Goal: Task Accomplishment & Management: Complete application form

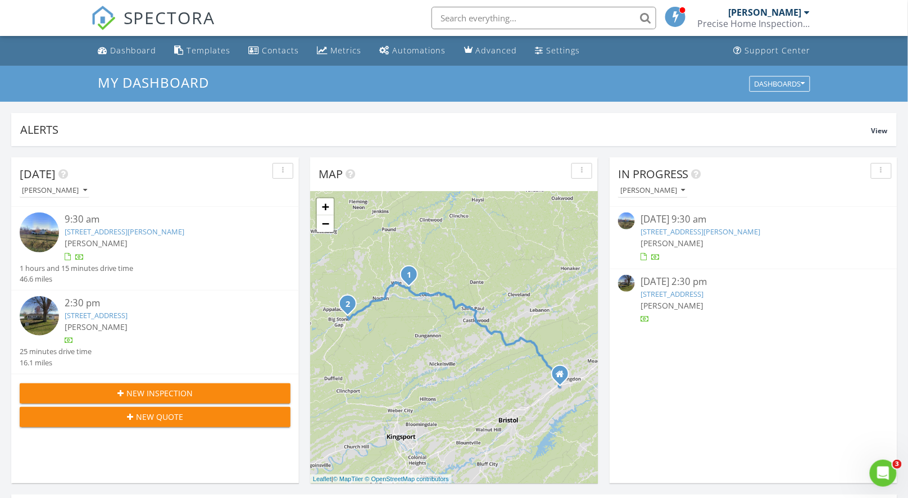
click at [203, 400] on button "New Inspection" at bounding box center [155, 393] width 271 height 20
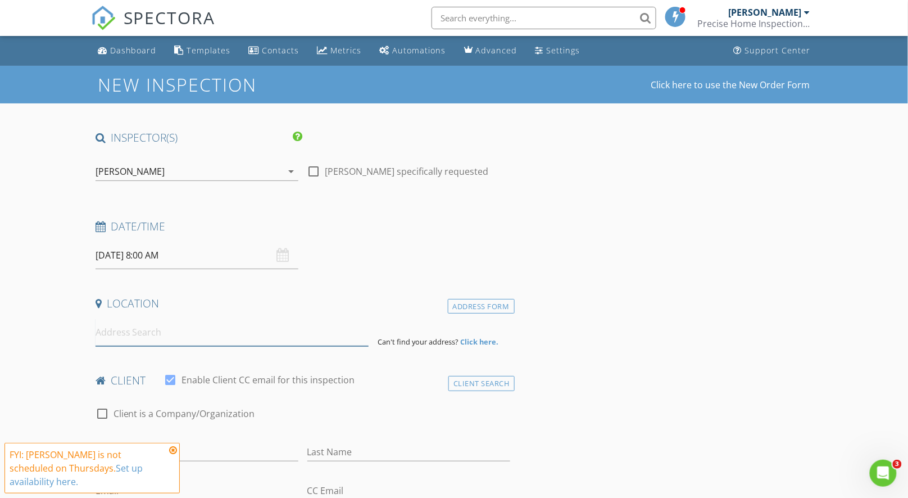
click at [216, 336] on input at bounding box center [233, 333] width 274 height 28
paste input "25630 Jomean Dr. Abingdon VA 24211"
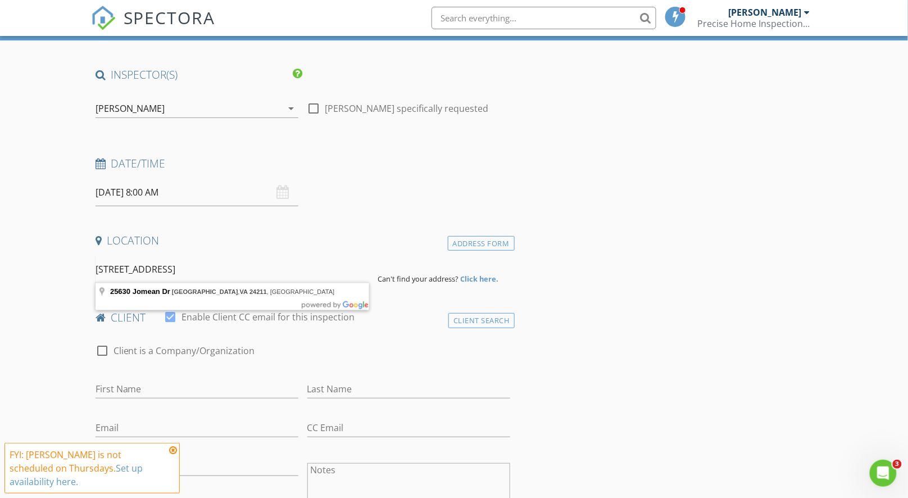
scroll to position [113, 0]
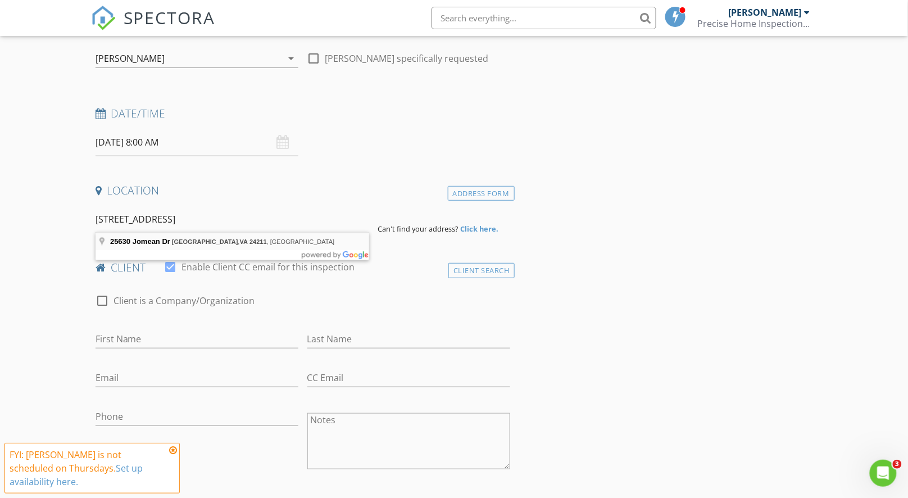
type input "25630 Jomean Dr, Abingdon, VA 24211, USA"
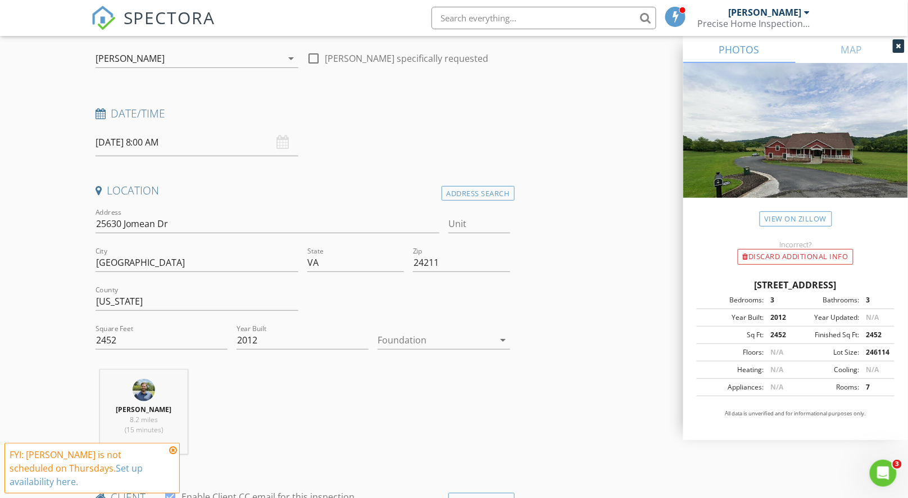
click at [431, 334] on div at bounding box center [436, 340] width 116 height 18
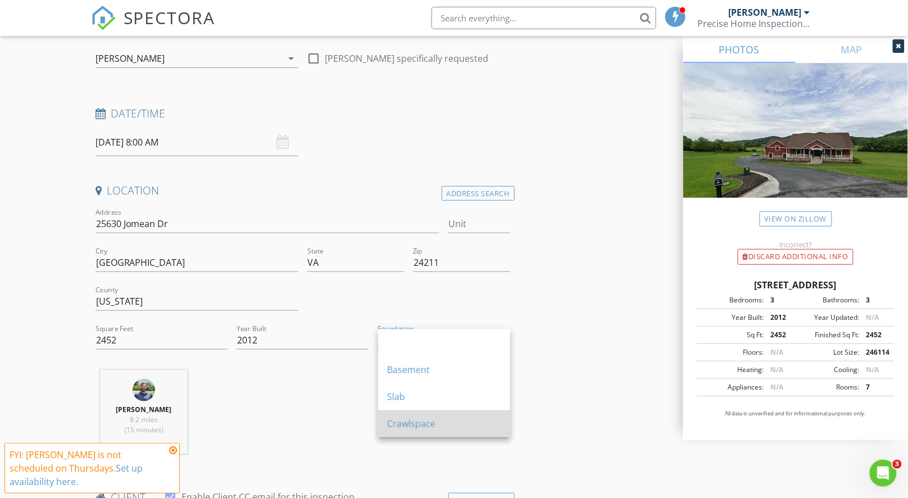
click at [458, 417] on div "Crawlspace" at bounding box center [444, 423] width 114 height 13
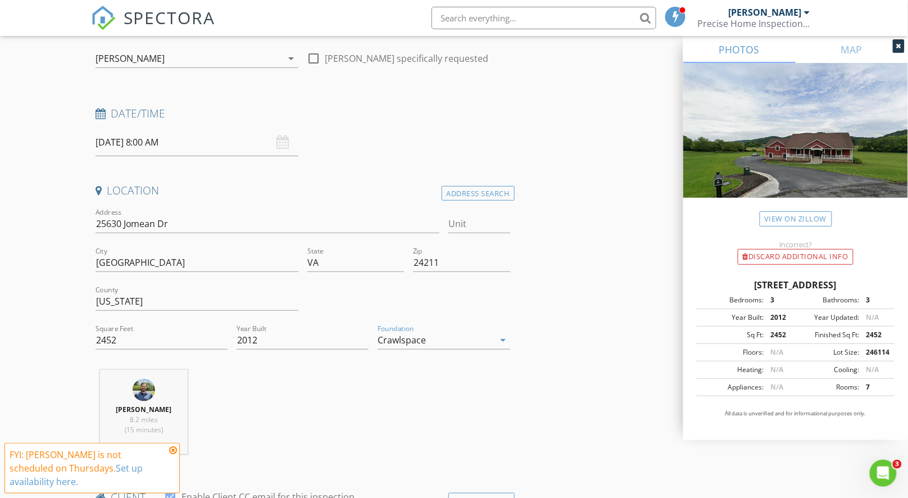
click at [387, 343] on div "Crawlspace" at bounding box center [402, 340] width 48 height 10
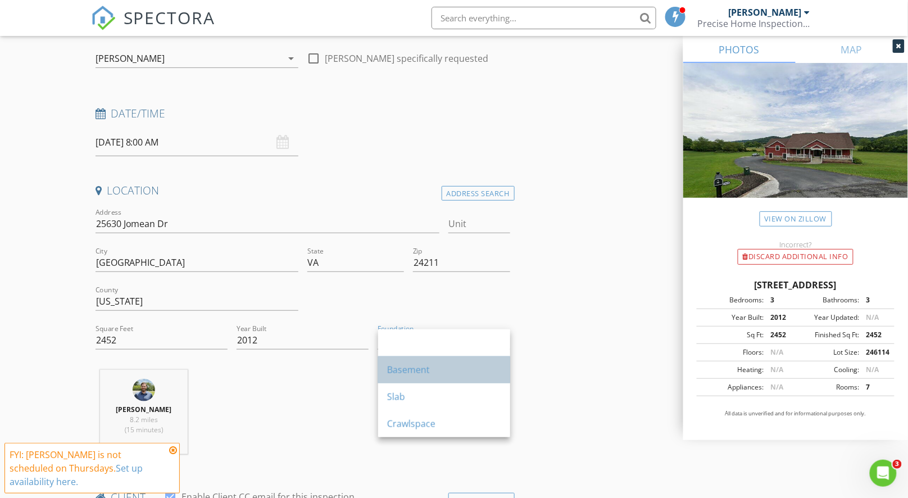
click at [406, 373] on div "Basement" at bounding box center [444, 369] width 114 height 13
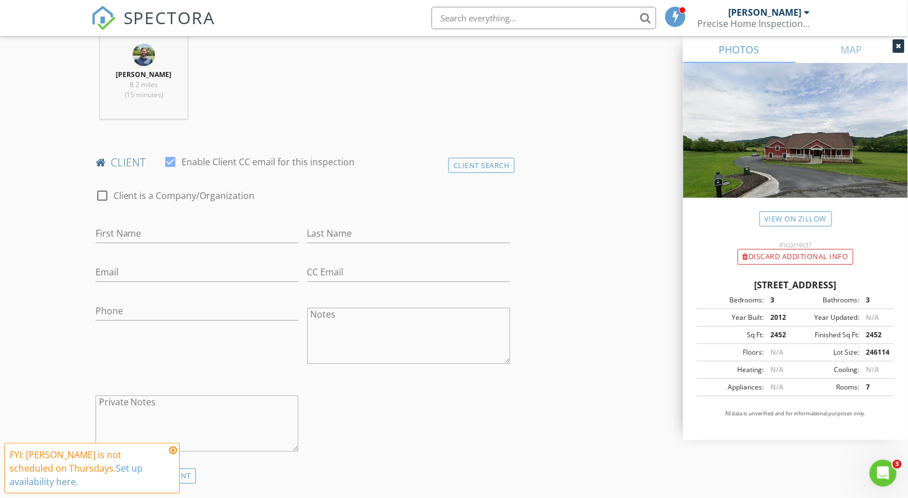
scroll to position [193, 0]
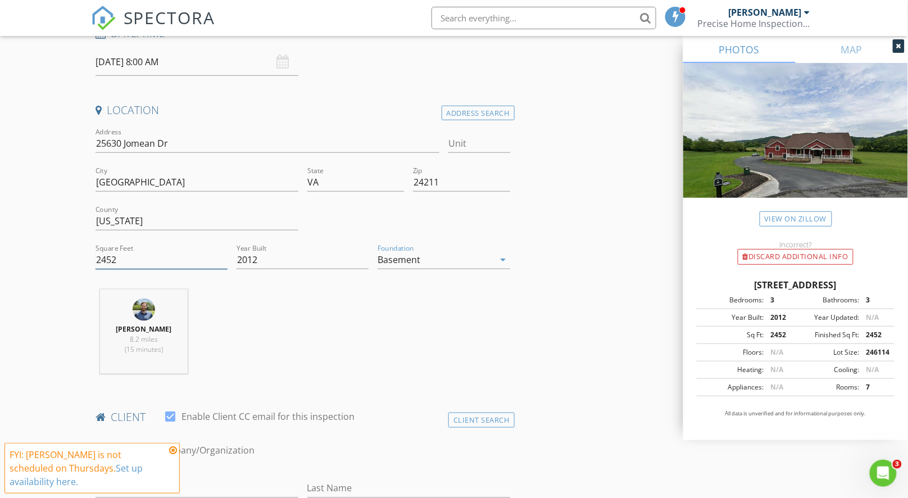
click at [111, 256] on input "2452" at bounding box center [162, 260] width 132 height 19
paste input "4393"
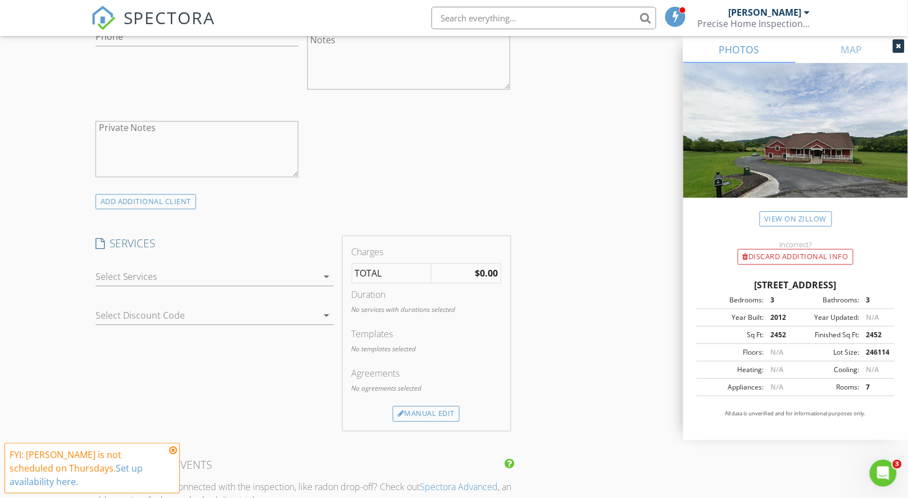
scroll to position [743, 0]
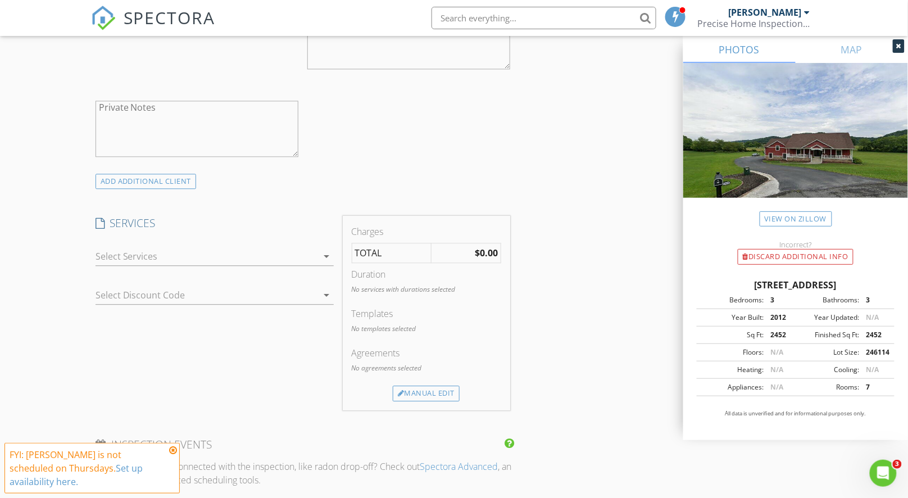
type input "4393"
click at [286, 258] on div at bounding box center [207, 256] width 222 height 18
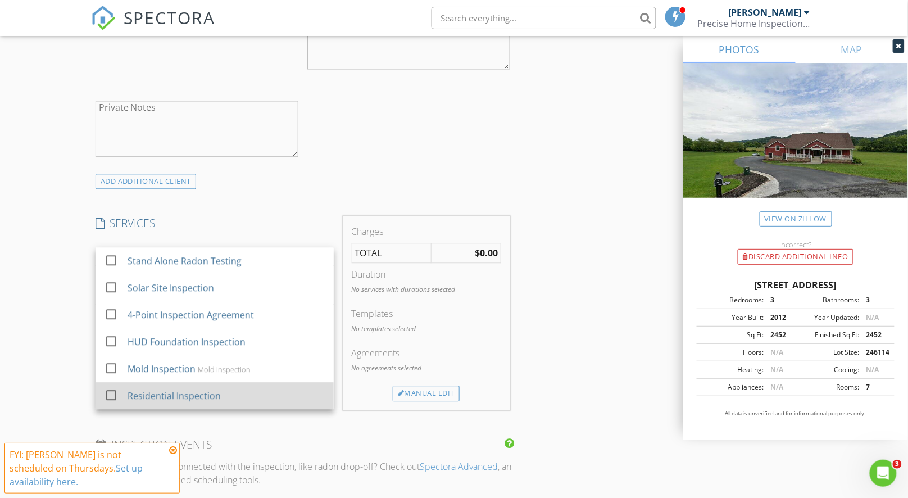
click at [296, 389] on div "Residential Inspection" at bounding box center [225, 395] width 197 height 22
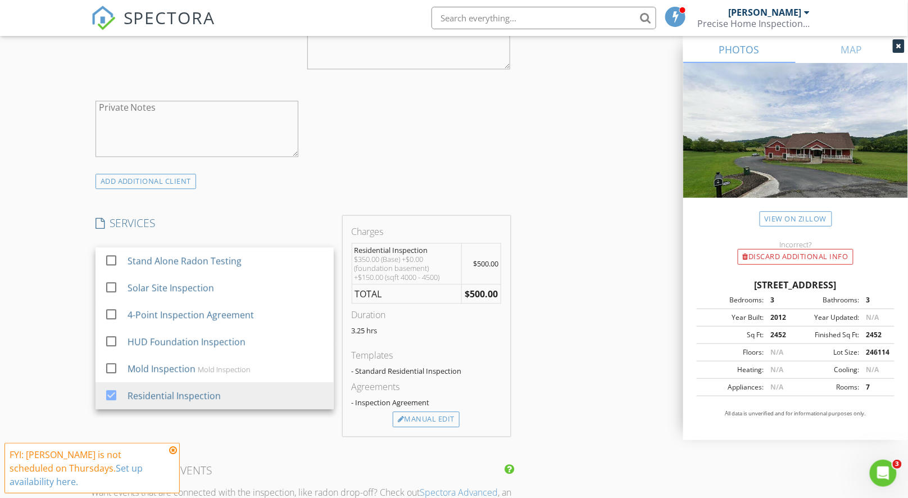
click at [586, 334] on div "INSPECTOR(S) check_box Thomas Jones PRIMARY Thomas Jones arrow_drop_down check_…" at bounding box center [454, 322] width 726 height 1868
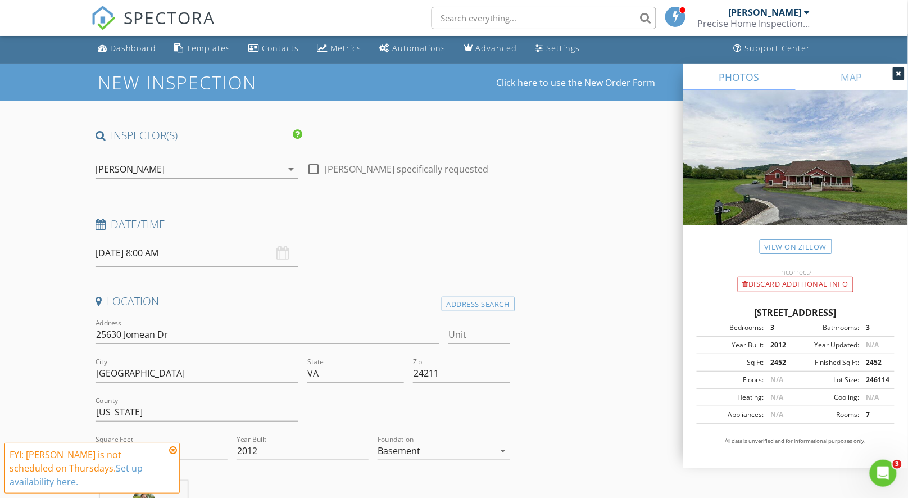
scroll to position [0, 0]
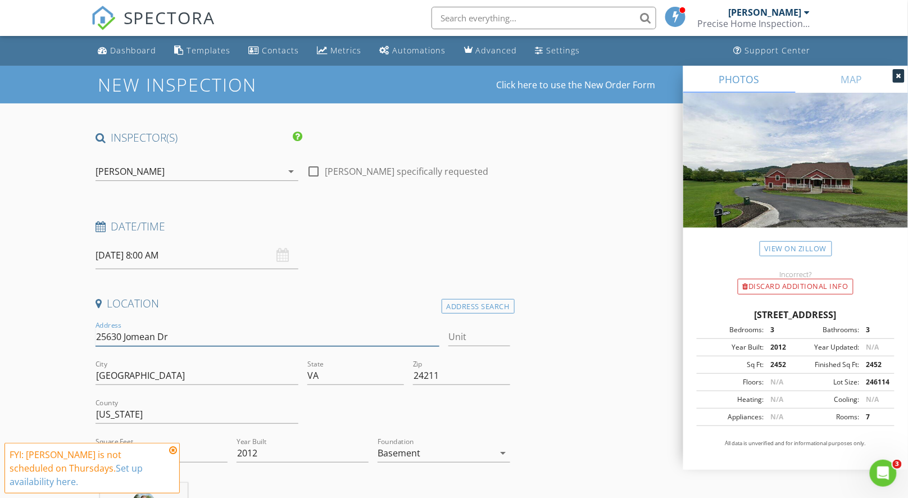
drag, startPoint x: 190, startPoint y: 336, endPoint x: 98, endPoint y: 334, distance: 91.6
click at [98, 334] on input "25630 Jomean Dr" at bounding box center [268, 337] width 344 height 19
paste input "159 Erie Dr, Pennington Gap, VA 24277"
type input "159 Erie Dr, Pennington Gap, VA 24277"
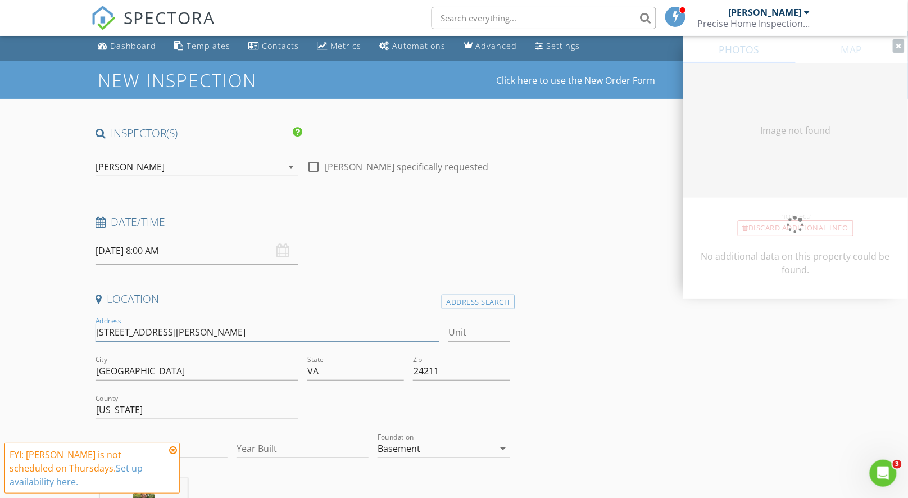
scroll to position [53, 0]
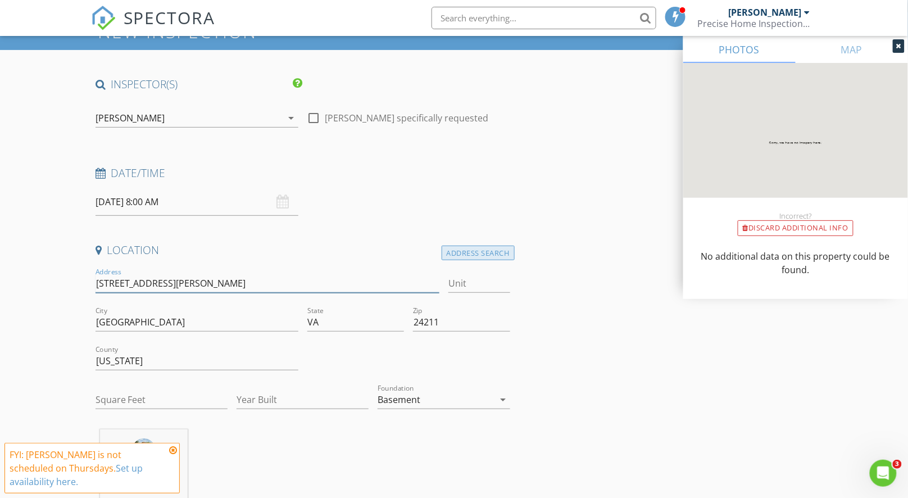
type input "159 Erie Dr, Pennington Gap, VA 24277"
click at [492, 252] on div "Address Search" at bounding box center [478, 253] width 73 height 15
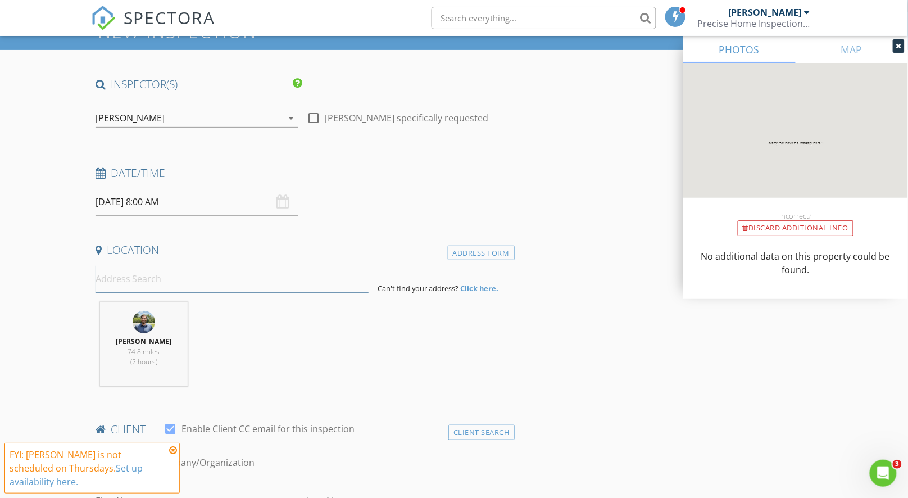
click at [258, 287] on input at bounding box center [233, 279] width 274 height 28
paste input "159 Erie Dr, Pennington Gap, VA 24277"
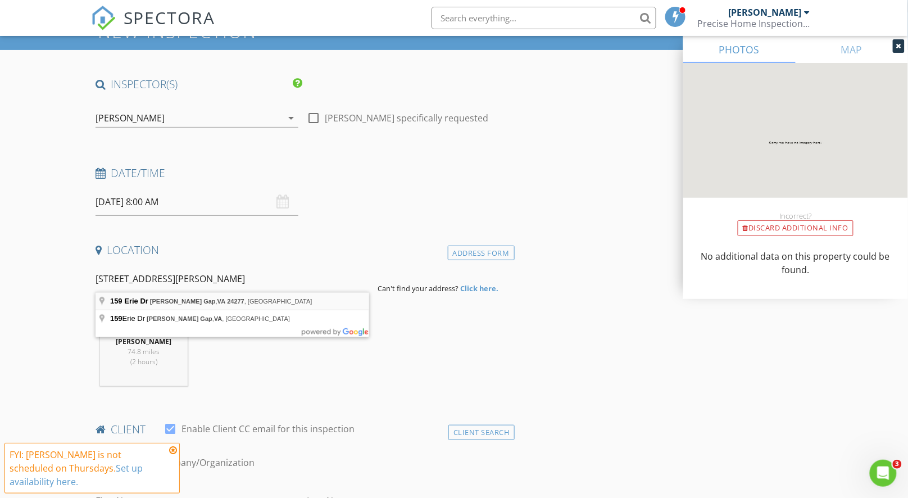
type input "159 Erie Dr, Pennington Gap, VA 24277, USA"
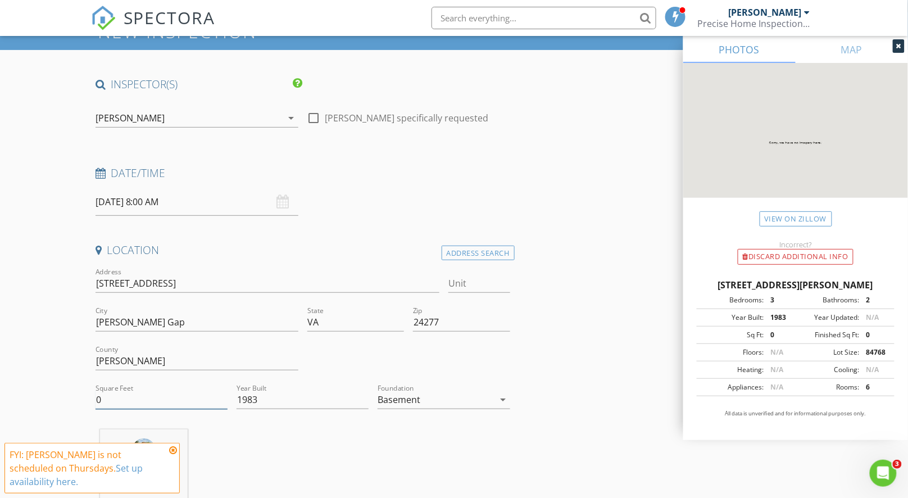
click at [147, 398] on input "0" at bounding box center [162, 399] width 132 height 19
paste input "1248"
type input "1248"
click at [401, 401] on div "Basement" at bounding box center [399, 399] width 43 height 10
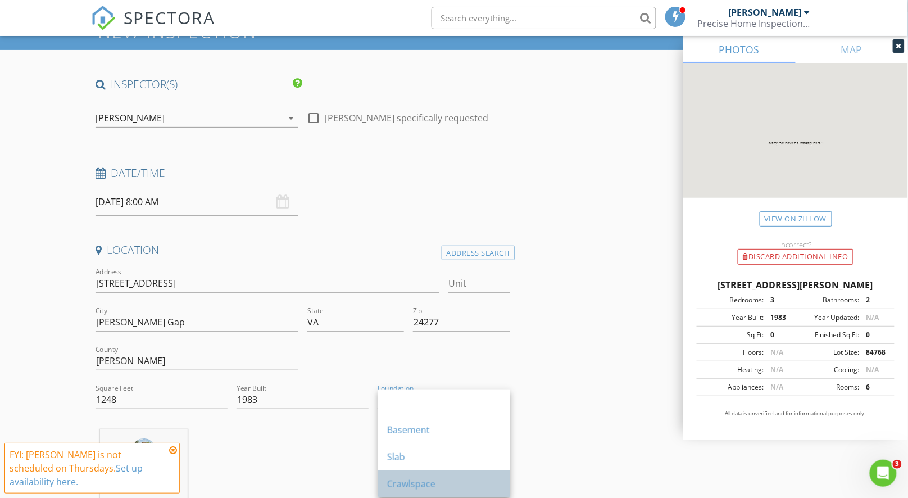
click at [429, 478] on div "Crawlspace" at bounding box center [444, 483] width 114 height 13
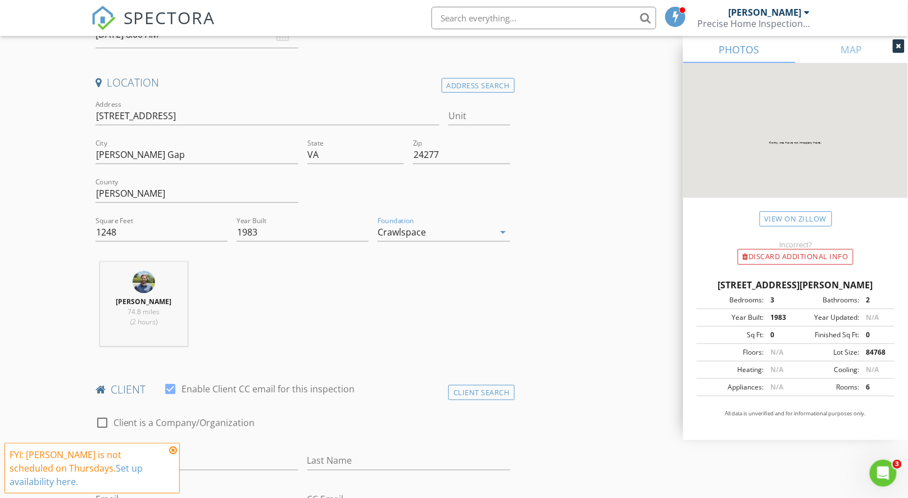
scroll to position [178, 0]
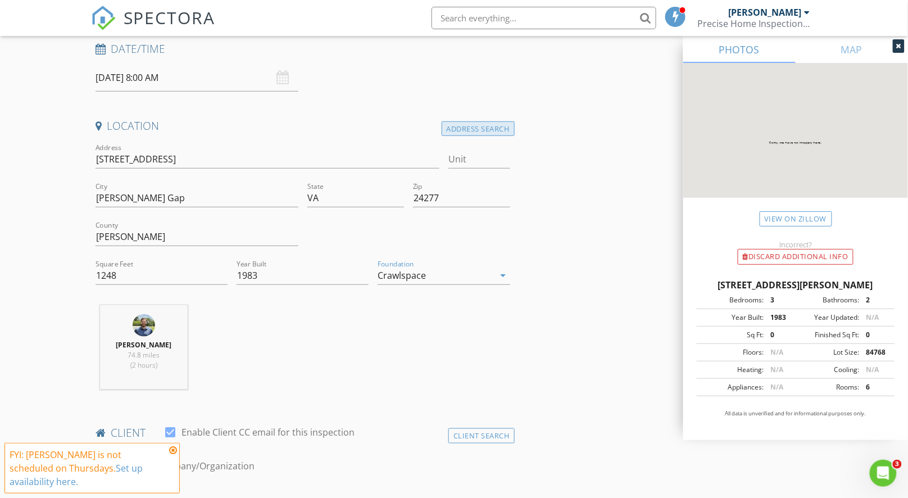
click at [466, 130] on div "Address Search" at bounding box center [478, 128] width 73 height 15
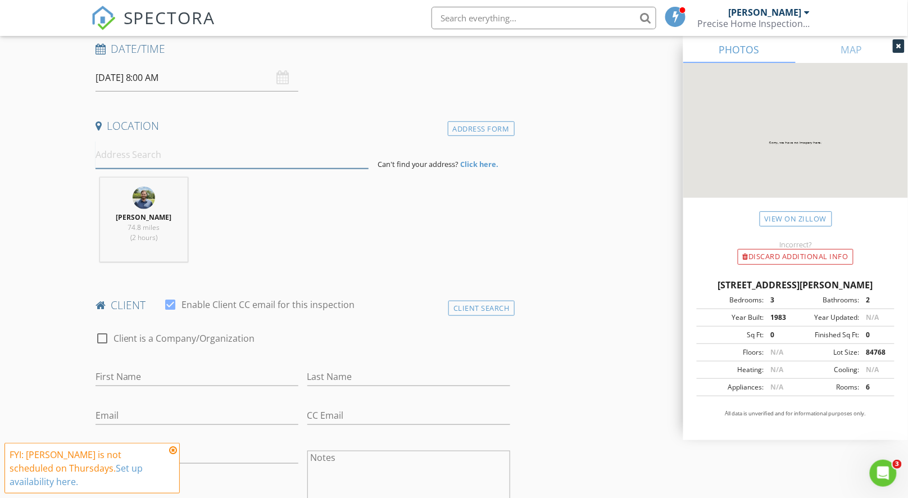
click at [220, 155] on input at bounding box center [233, 155] width 274 height 28
paste input "25630 Jomean Dr, Abingdon, VA 24211"
type input "25630 Jomean Dr, Abingdon, VA 24211, USA"
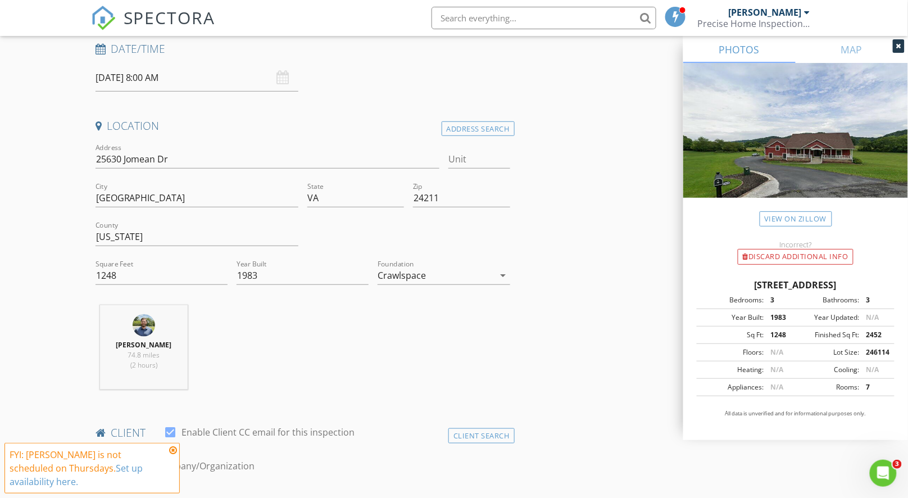
click at [401, 276] on div "Crawlspace" at bounding box center [402, 275] width 48 height 10
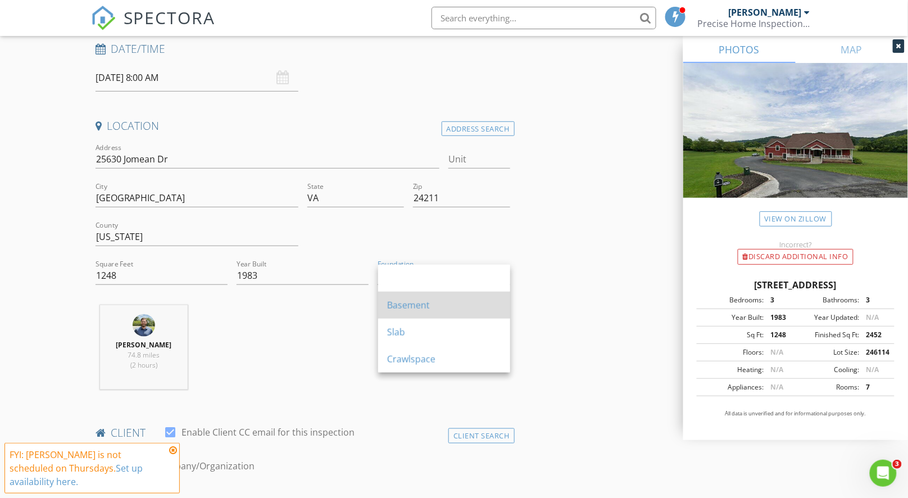
click at [403, 313] on div "Basement" at bounding box center [444, 305] width 114 height 27
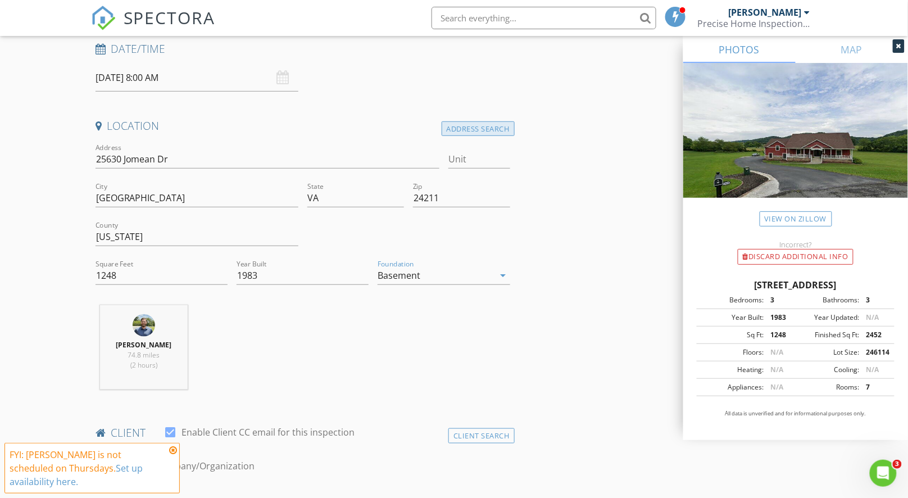
click at [491, 126] on div "Address Search" at bounding box center [478, 128] width 73 height 15
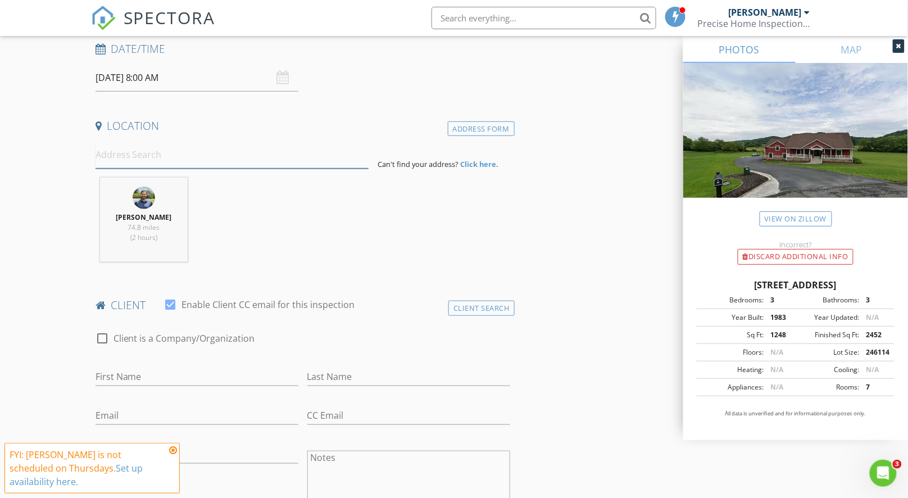
click at [287, 159] on input at bounding box center [233, 155] width 274 height 28
paste input "25630 Jomean Dr, Abingdon, VA 24211"
type input "25630 Jomean Dr, Abingdon, VA 24211, USA"
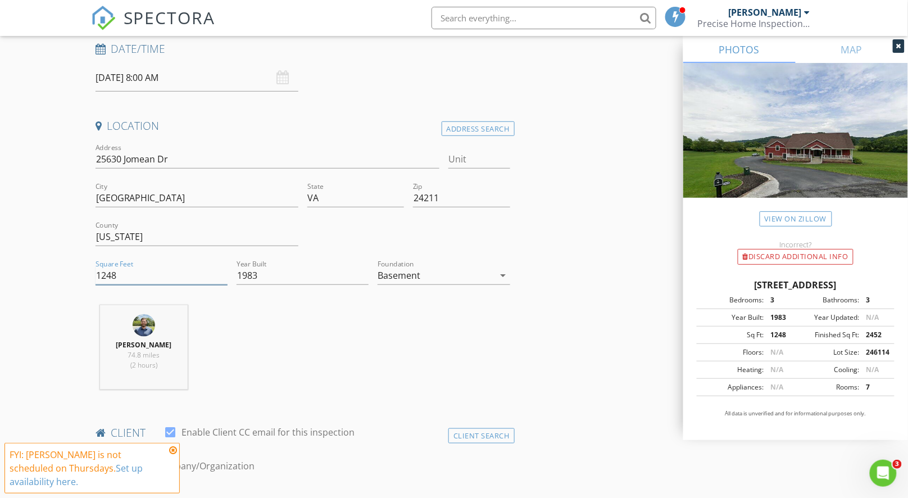
drag, startPoint x: 121, startPoint y: 270, endPoint x: 83, endPoint y: 270, distance: 37.6
paste input "4393"
type input "4393"
drag, startPoint x: 264, startPoint y: 276, endPoint x: 238, endPoint y: 275, distance: 25.9
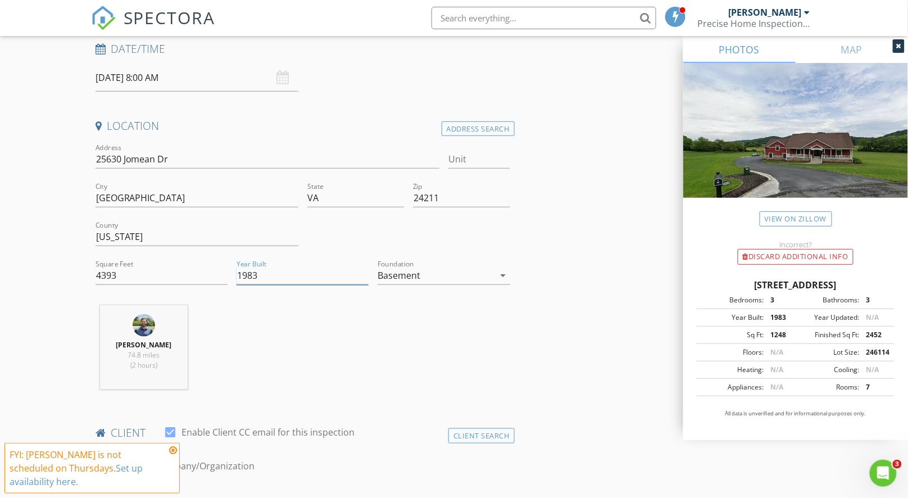
click at [238, 275] on input "1983" at bounding box center [303, 275] width 132 height 19
paste input "2012"
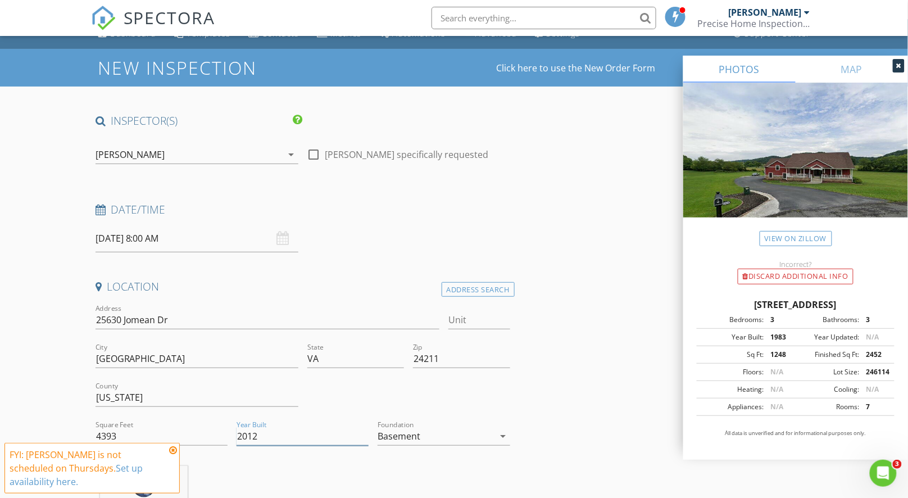
scroll to position [25, 0]
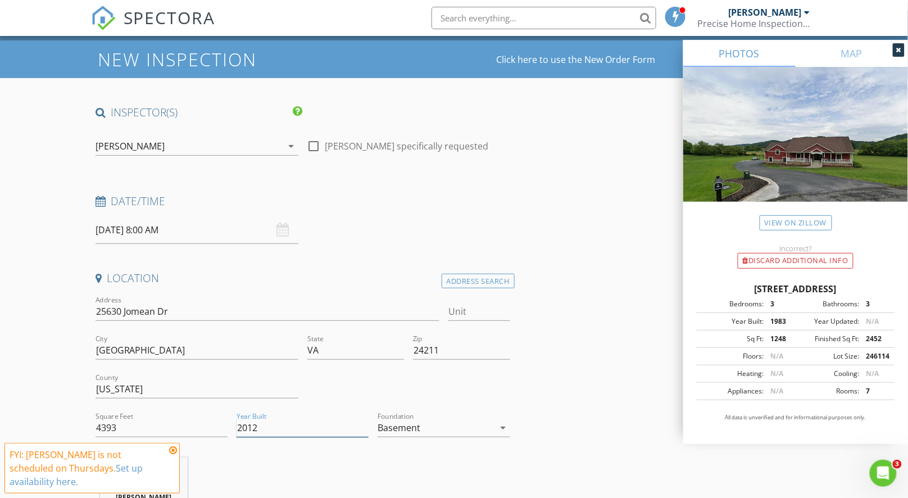
type input "2012"
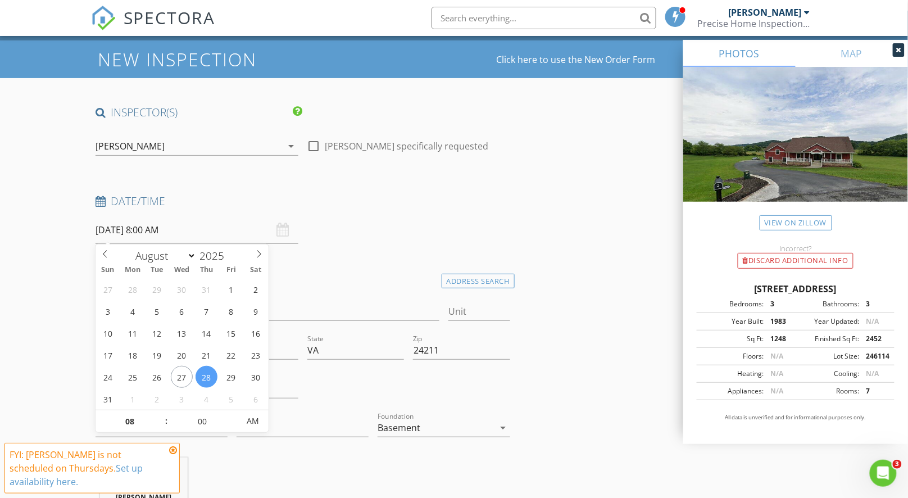
click at [165, 227] on input "08/28/2025 8:00 AM" at bounding box center [197, 230] width 203 height 28
select select "8"
type input "09/01/2025 8:00 AM"
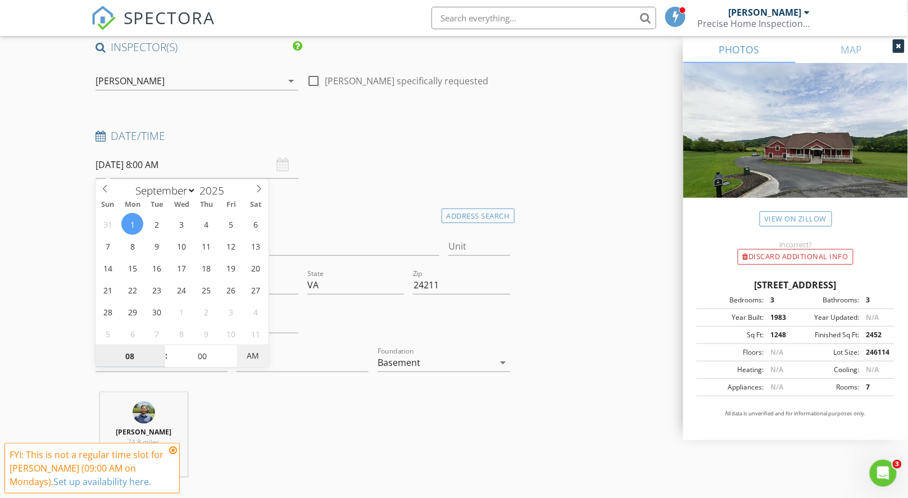
scroll to position [138, 0]
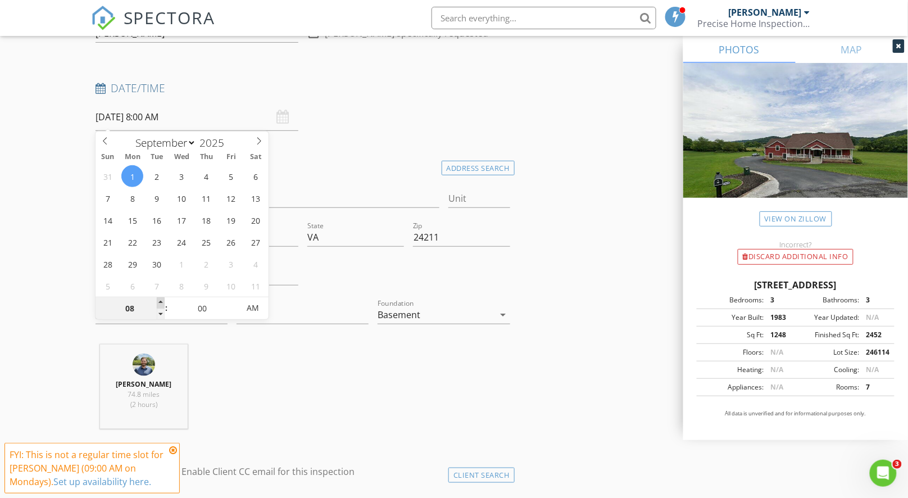
type input "09"
type input "09/01/2025 9:00 AM"
click at [162, 302] on span at bounding box center [161, 302] width 8 height 11
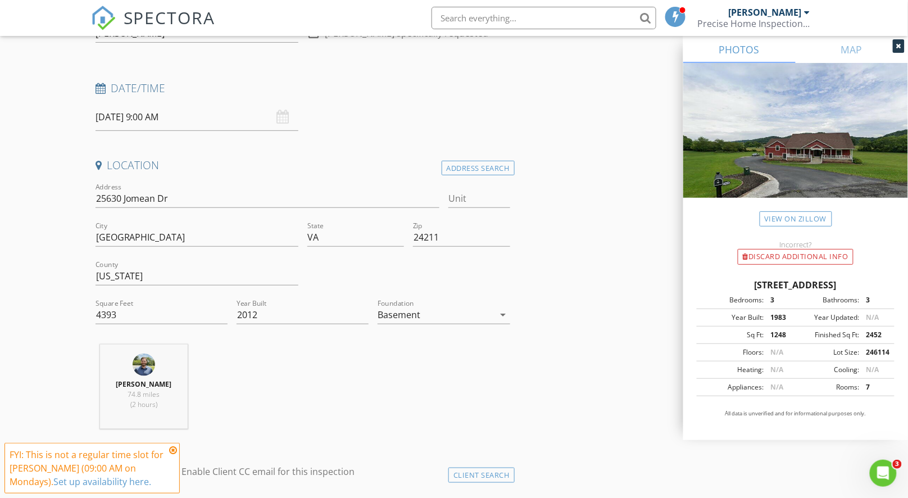
scroll to position [166, 0]
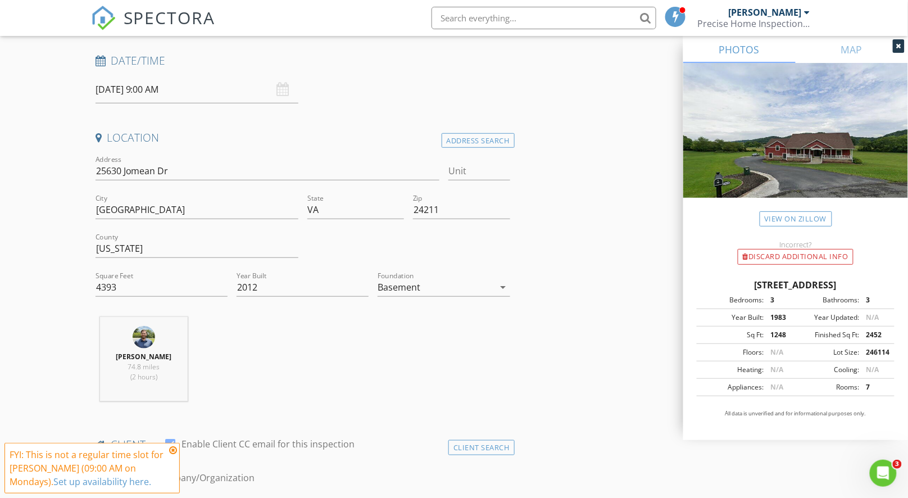
click at [174, 452] on icon at bounding box center [173, 450] width 8 height 9
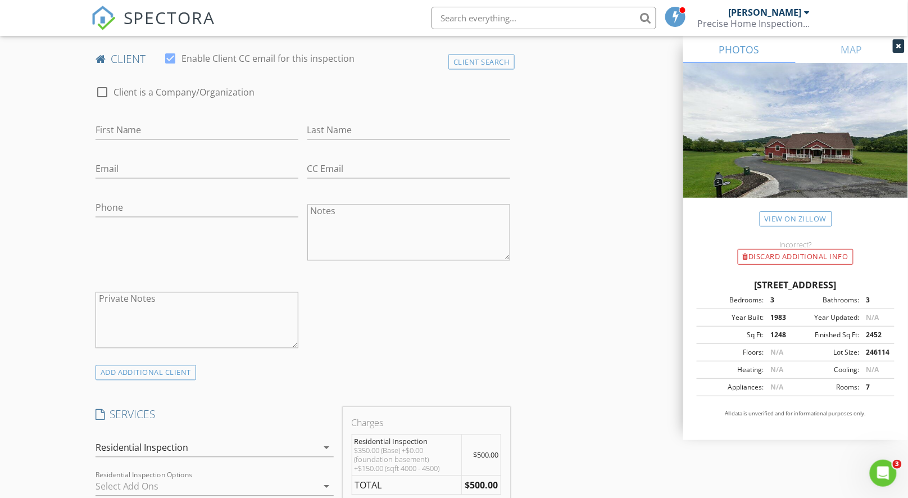
scroll to position [551, 0]
click at [152, 124] on input "First Name" at bounding box center [197, 131] width 203 height 19
type input "Paul"
type input "Kelhofer"
click at [132, 210] on input "Phone" at bounding box center [197, 208] width 203 height 19
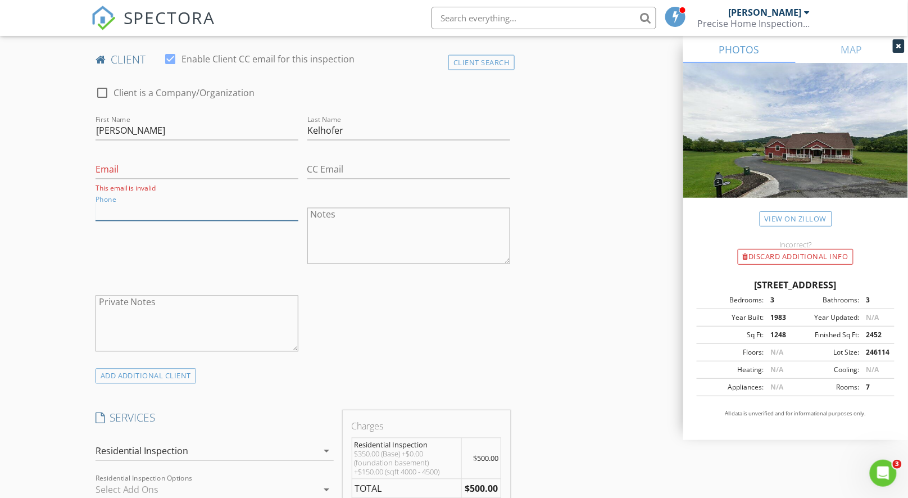
paste input "404-771-7136"
type input "404-771-7136"
click at [158, 171] on input "Email" at bounding box center [197, 170] width 203 height 19
paste input "pkelhofer@att.net"
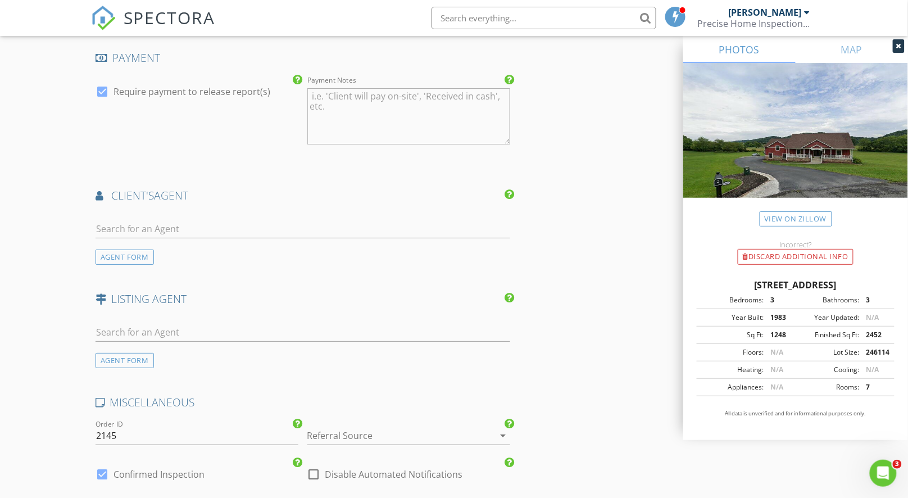
scroll to position [1203, 0]
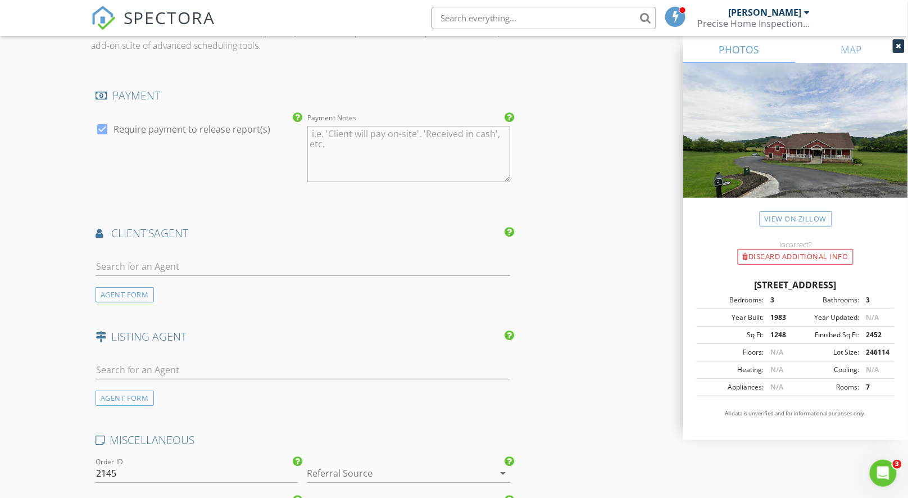
type input "pkelhofer@att.net"
click at [161, 267] on input "text" at bounding box center [303, 266] width 415 height 19
type input "Bea"
click at [377, 337] on h4 "LISTING AGENT" at bounding box center [303, 336] width 415 height 15
click at [238, 293] on div "No results found. Click to add a new Agent" at bounding box center [185, 290] width 169 height 13
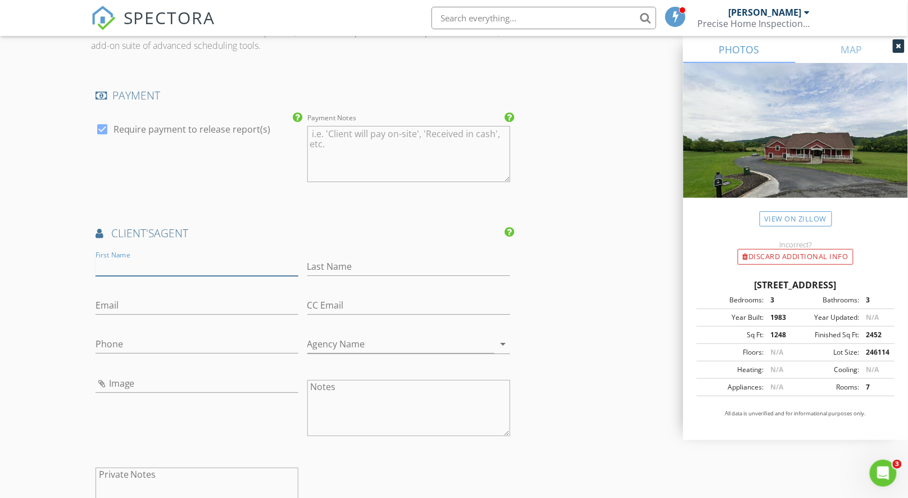
click at [172, 264] on input "First Name" at bounding box center [197, 266] width 203 height 19
click at [354, 264] on input "Last Name" at bounding box center [408, 266] width 203 height 19
paste input "Lloyd"
type input "Lloyd"
click at [174, 266] on input "First Name" at bounding box center [197, 266] width 203 height 19
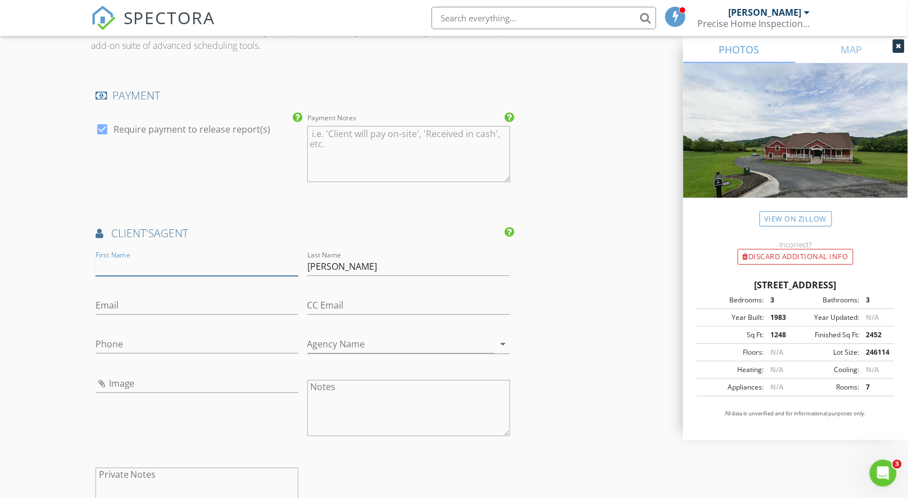
paste input "Bear"
type input "Bear"
click at [193, 308] on input "Email" at bounding box center [197, 305] width 203 height 19
paste input "bear@wbearlloyd.com"
type input "bear@wbearlloyd.com"
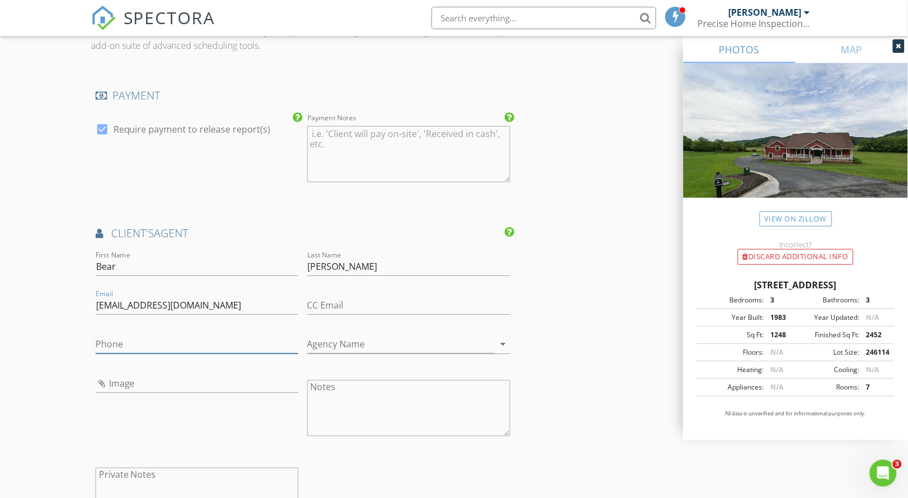
click at [160, 340] on input "Phone" at bounding box center [197, 344] width 203 height 19
paste input "276-608-7630"
type input "276-608-7630"
click at [384, 340] on input "Agency Name" at bounding box center [400, 344] width 187 height 19
drag, startPoint x: 460, startPoint y: 339, endPoint x: 292, endPoint y: 343, distance: 168.0
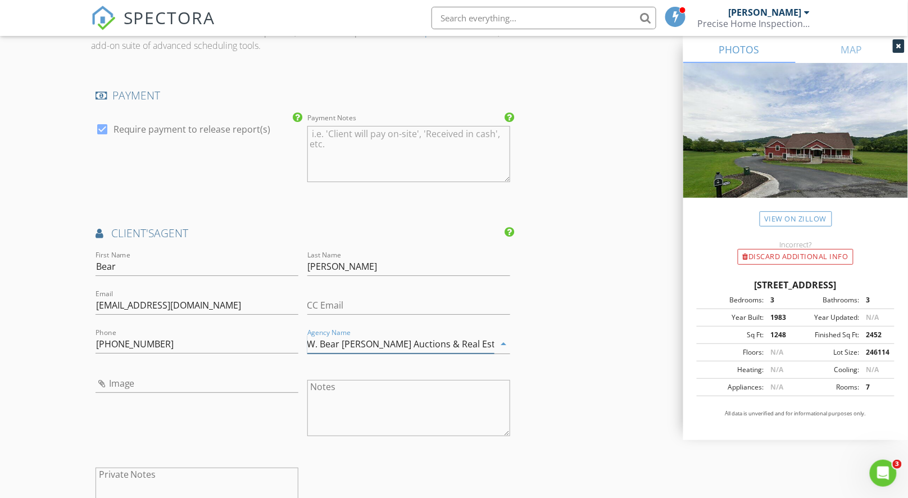
click at [292, 343] on div "First Name Bear Last Name Lloyd Email bear@wbearlloyd.com CC Email Phone 276-60…" at bounding box center [303, 394] width 424 height 292
type input "W. Bear Lloyd Auctions & Real Estate"
drag, startPoint x: 467, startPoint y: 343, endPoint x: 508, endPoint y: 343, distance: 40.5
click at [508, 343] on div "Agency Name W. Bear Lloyd Auctions & Real Estate arrow_drop_down" at bounding box center [408, 344] width 203 height 19
click at [468, 346] on input "W. Bear Lloyd Auctions & Real Estate" at bounding box center [400, 344] width 187 height 19
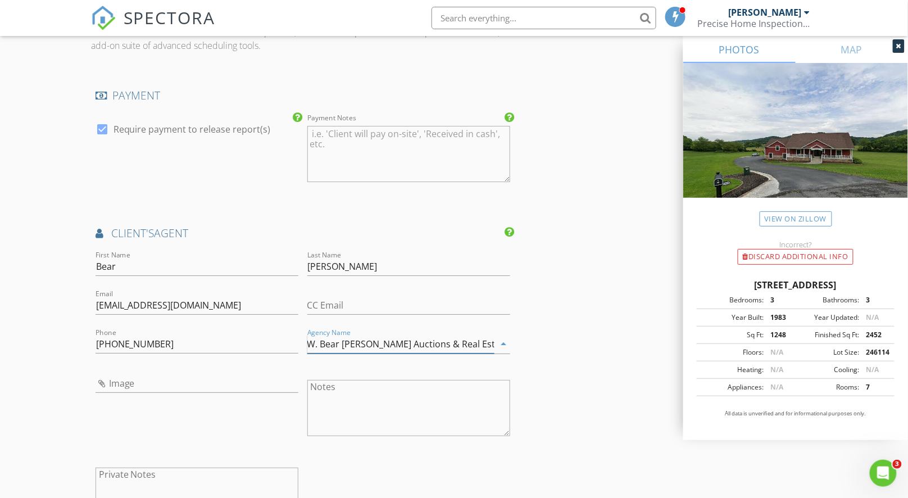
drag, startPoint x: 467, startPoint y: 341, endPoint x: 294, endPoint y: 334, distance: 172.6
click at [294, 334] on div "First Name Bear Last Name Lloyd Email bear@wbearlloyd.com CC Email Phone 276-60…" at bounding box center [303, 394] width 424 height 292
click at [463, 345] on input "W. Bear Lloyd Auctions & Real Estate" at bounding box center [400, 344] width 187 height 19
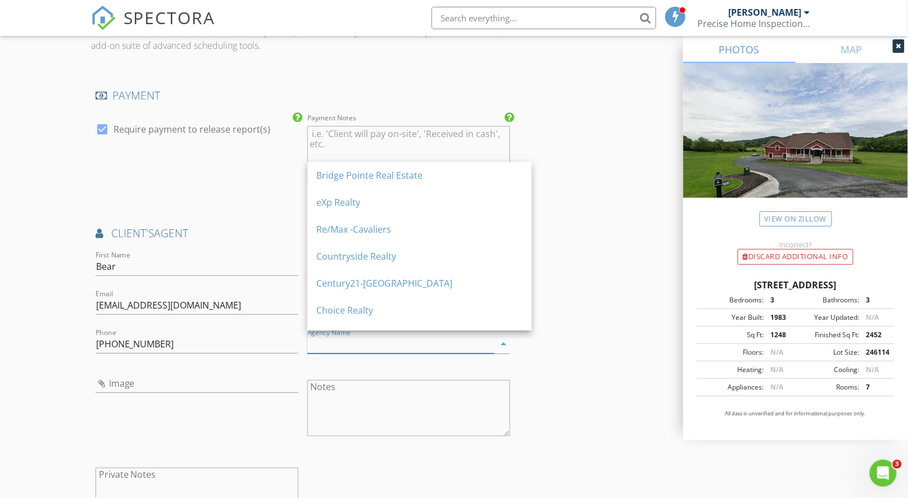
paste input "W. Bear Lloyd Auctions & Real Estate"
type input "W. Bear Lloyd Auctions & Real Estate"
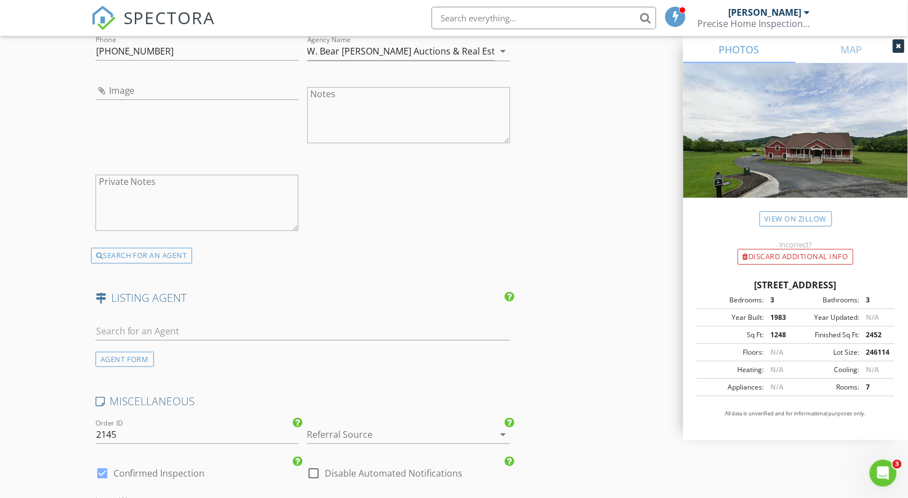
scroll to position [1773, 0]
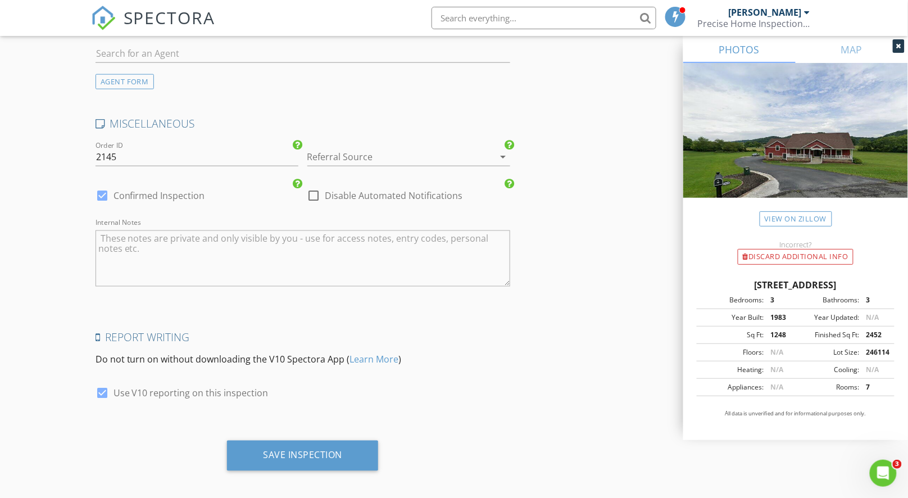
click at [365, 153] on div at bounding box center [392, 157] width 171 height 18
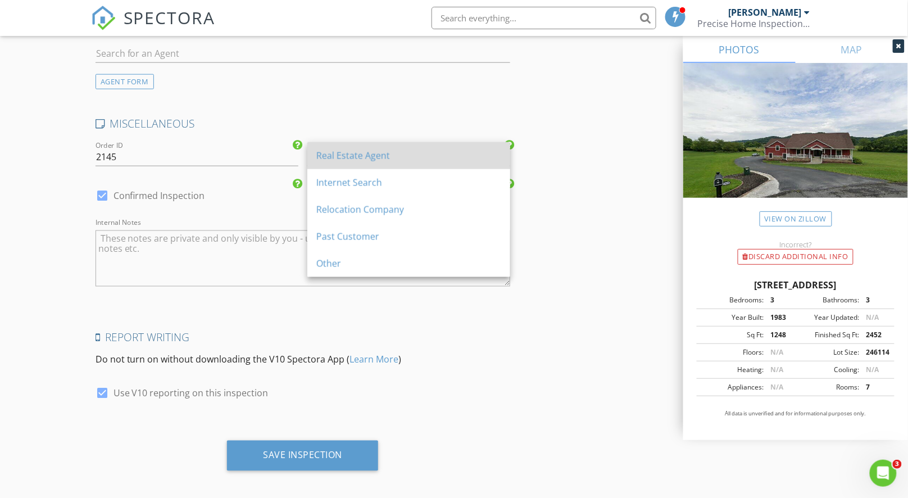
click at [365, 161] on div "Real Estate Agent" at bounding box center [408, 155] width 185 height 13
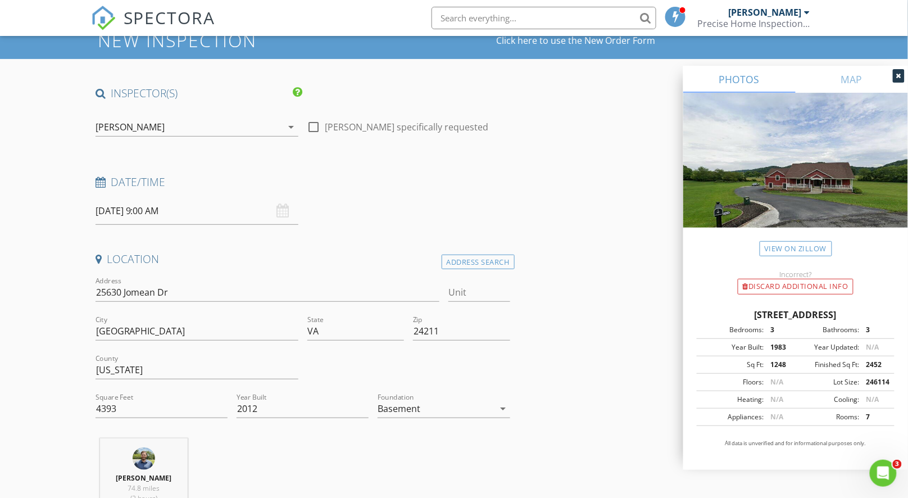
scroll to position [0, 0]
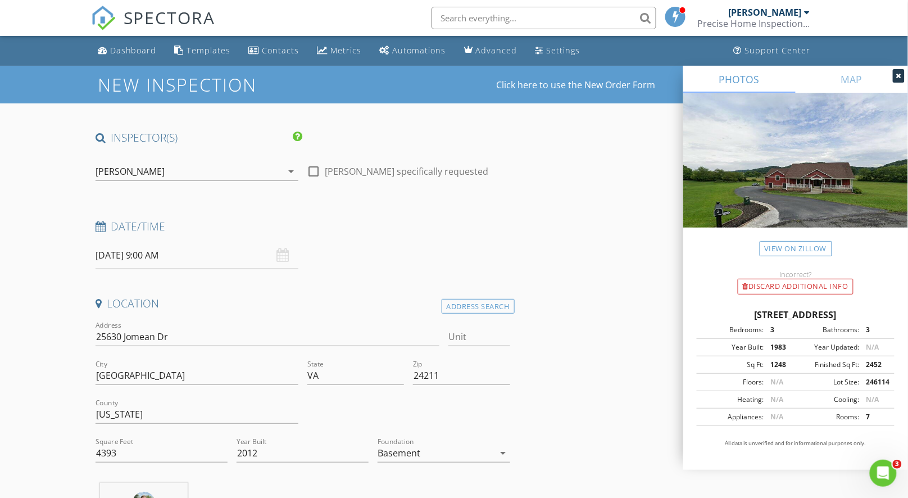
click at [195, 250] on input "09/01/2025 9:00 AM" at bounding box center [197, 256] width 203 height 28
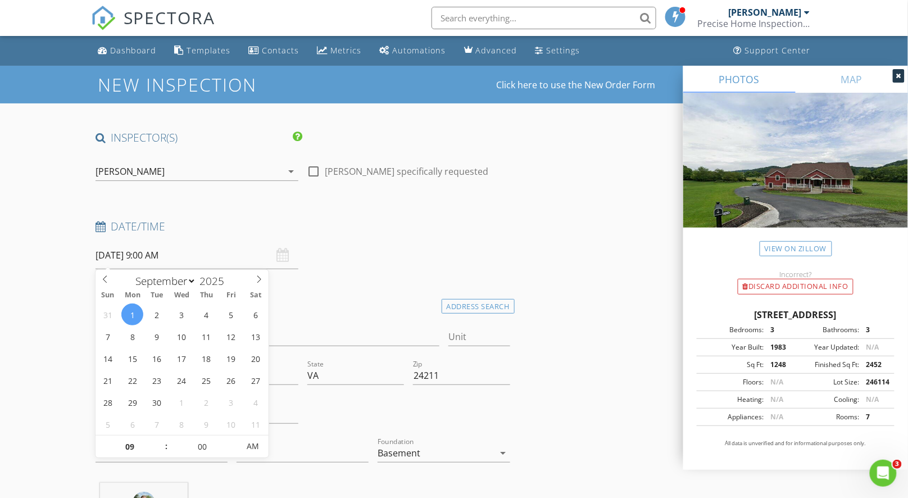
click at [507, 246] on div "Date/Time 09/01/2025 9:00 AM" at bounding box center [303, 244] width 424 height 50
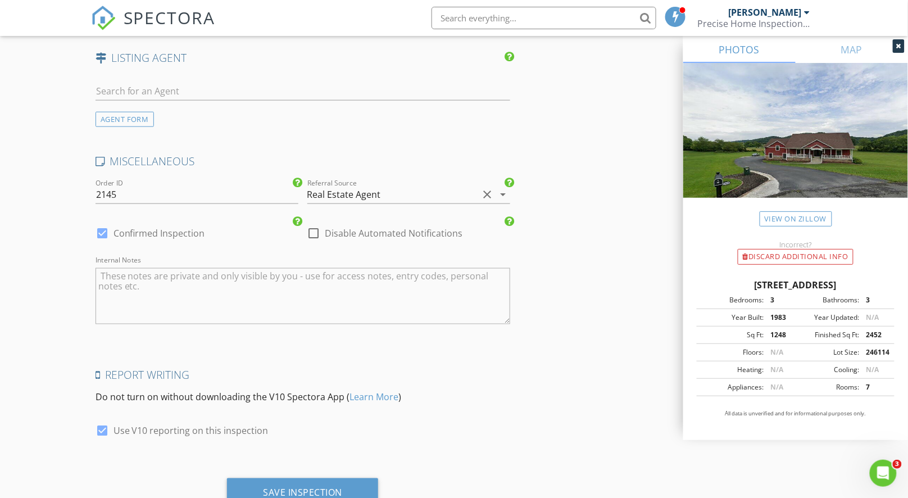
scroll to position [1775, 0]
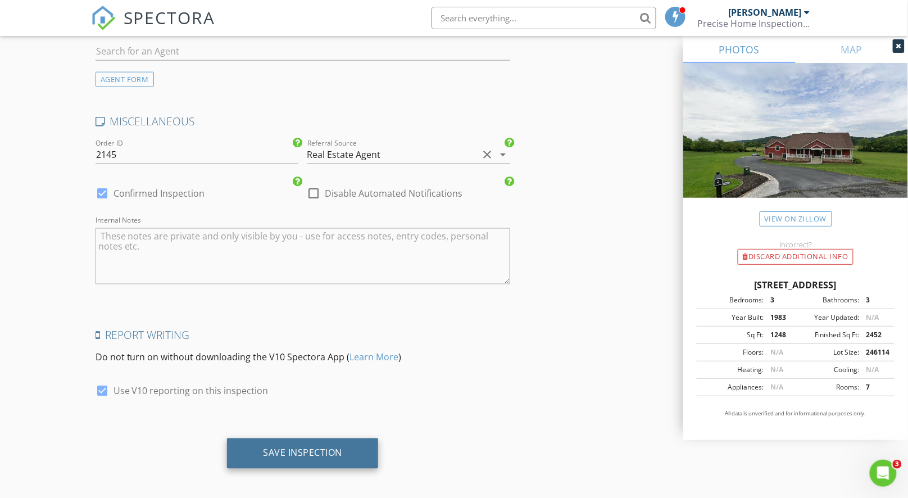
click at [310, 449] on div "Save Inspection" at bounding box center [302, 452] width 79 height 11
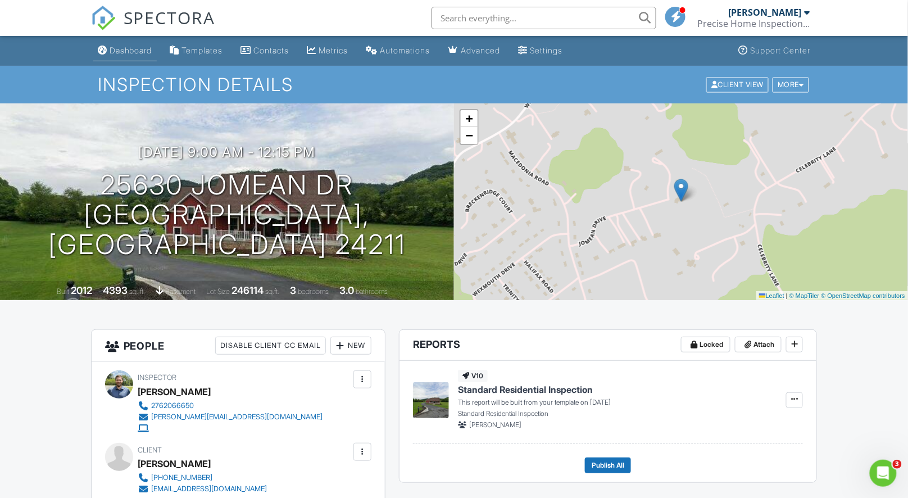
click at [120, 52] on div "Dashboard" at bounding box center [131, 51] width 43 height 10
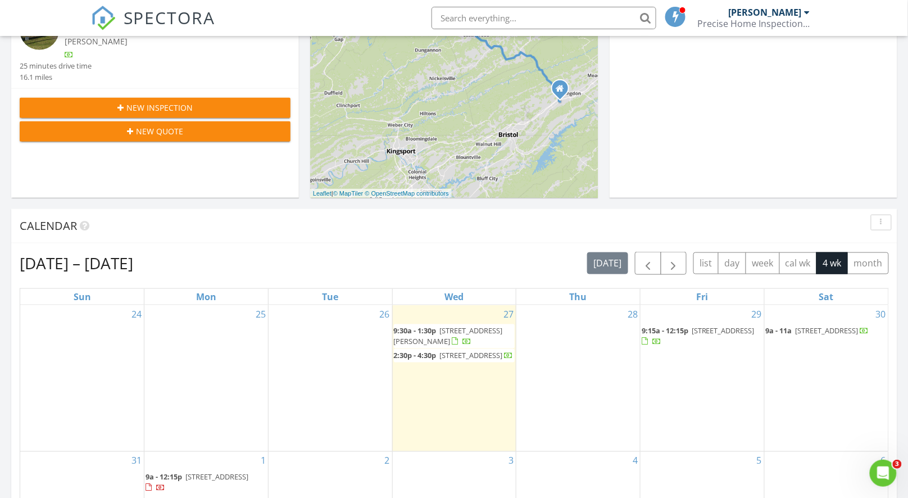
scroll to position [443, 0]
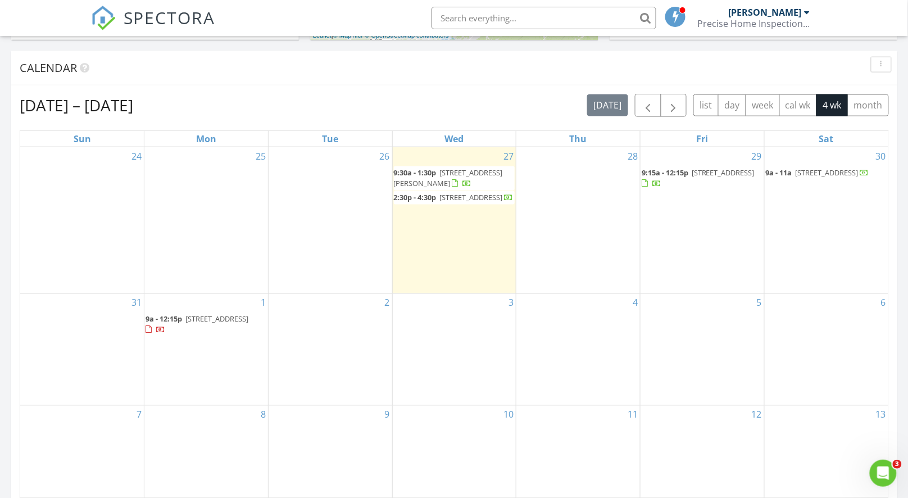
click at [598, 331] on div "4" at bounding box center [578, 349] width 124 height 111
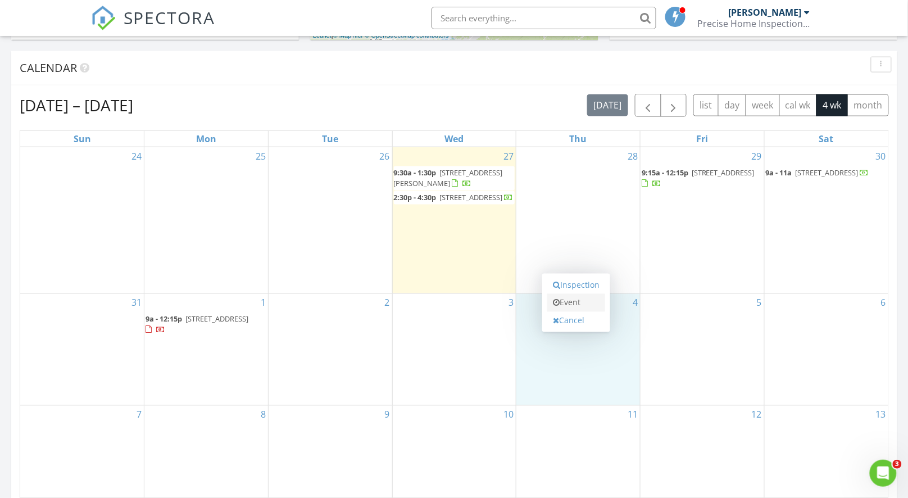
click at [580, 305] on link "Event" at bounding box center [576, 303] width 58 height 18
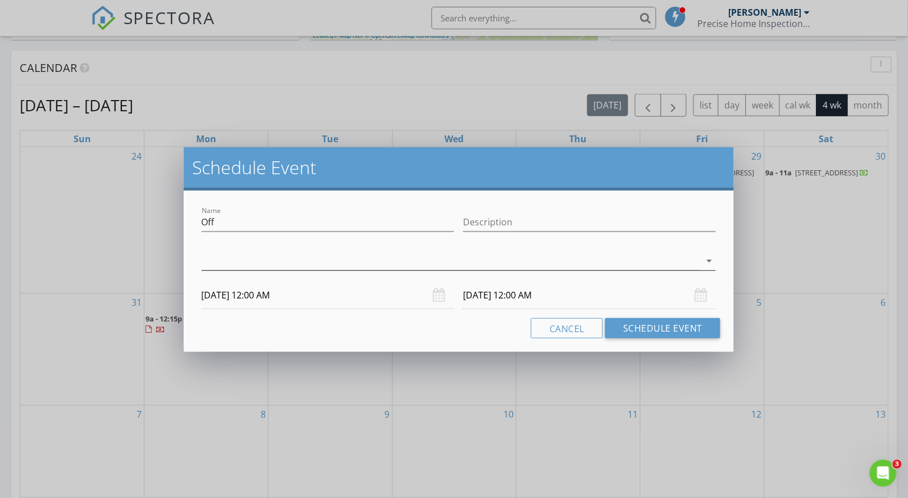
click at [368, 269] on div at bounding box center [451, 261] width 499 height 19
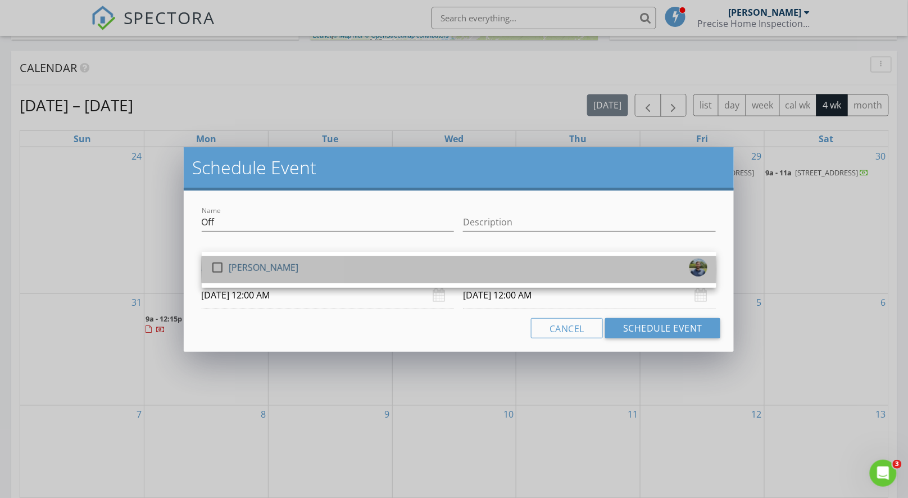
click at [368, 270] on div "check_box_outline_blank Thomas Jones" at bounding box center [459, 269] width 497 height 22
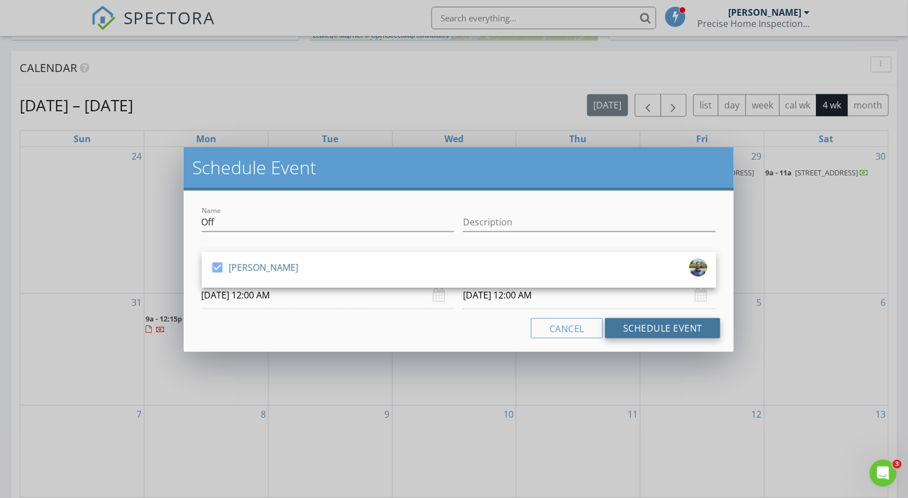
click at [628, 326] on button "Schedule Event" at bounding box center [662, 328] width 115 height 20
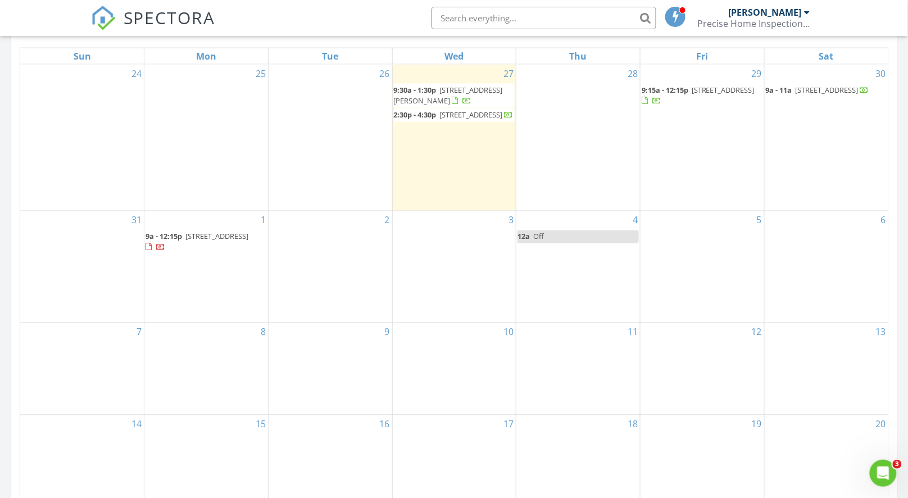
scroll to position [569, 0]
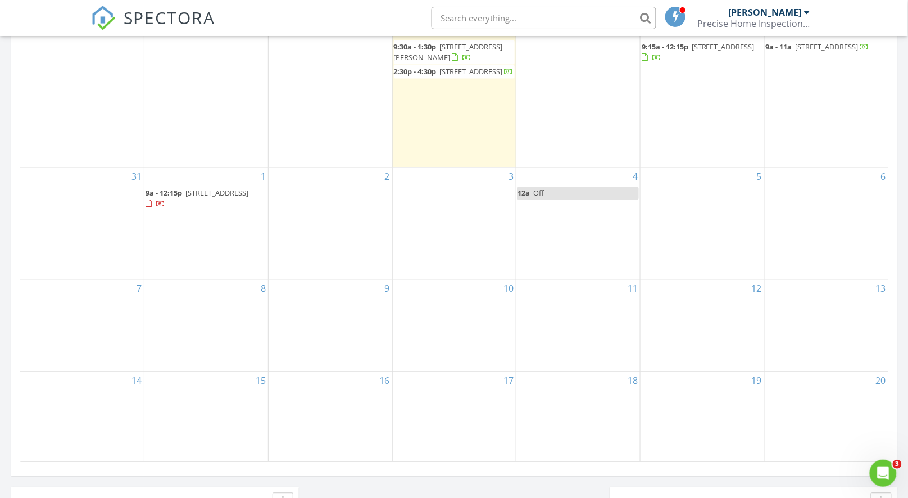
click at [603, 299] on div "11" at bounding box center [578, 326] width 124 height 92
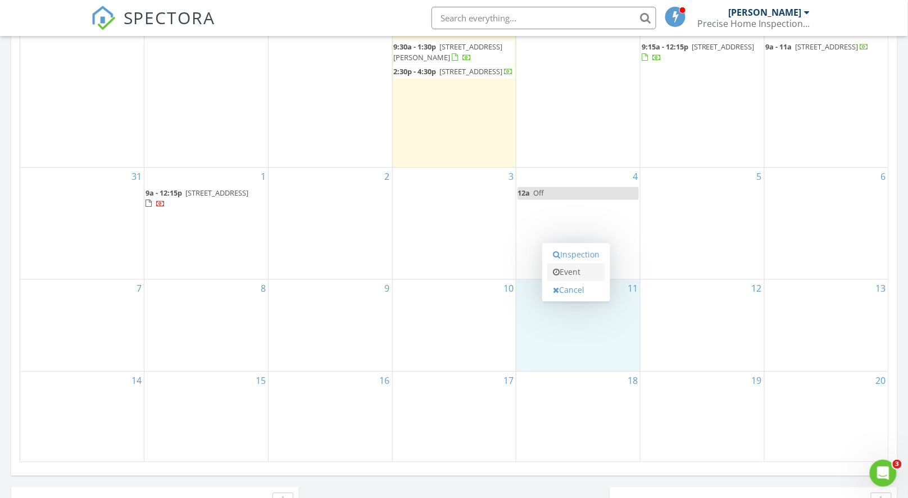
click at [582, 269] on link "Event" at bounding box center [576, 273] width 58 height 18
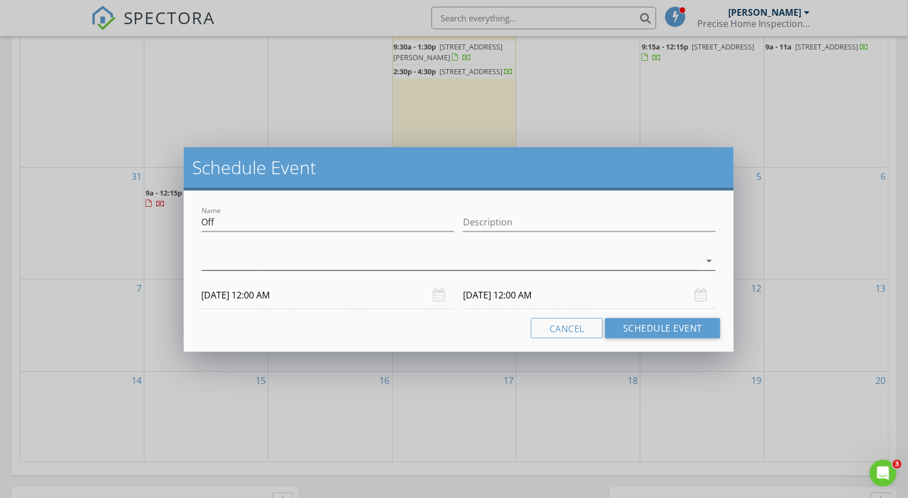
click at [530, 260] on div at bounding box center [451, 261] width 499 height 19
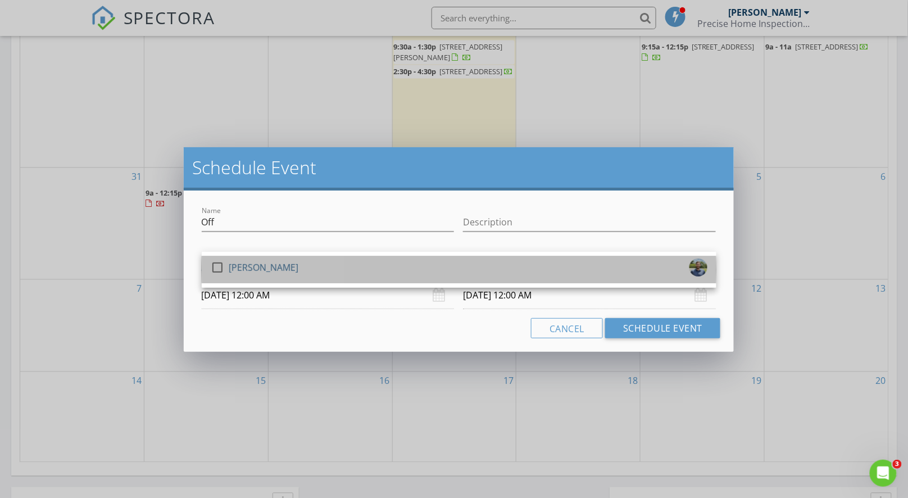
click at [532, 264] on div "check_box_outline_blank Thomas Jones" at bounding box center [459, 269] width 497 height 22
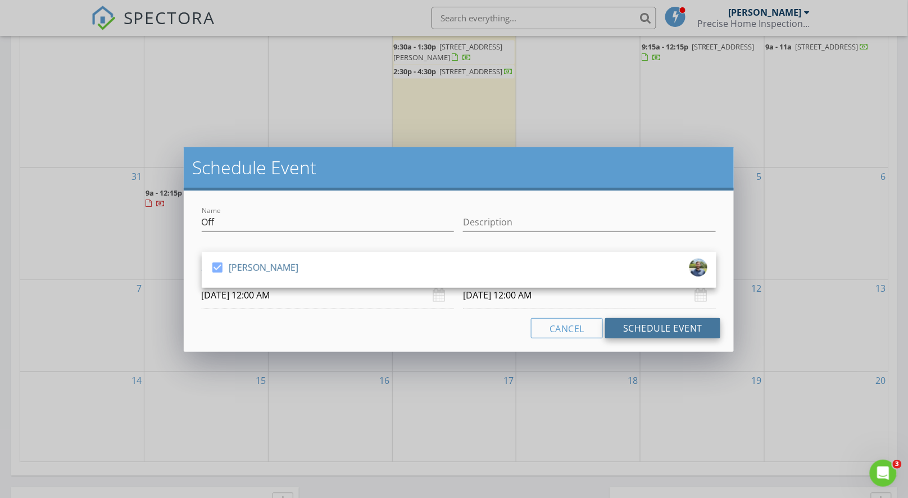
click at [639, 329] on button "Schedule Event" at bounding box center [662, 328] width 115 height 20
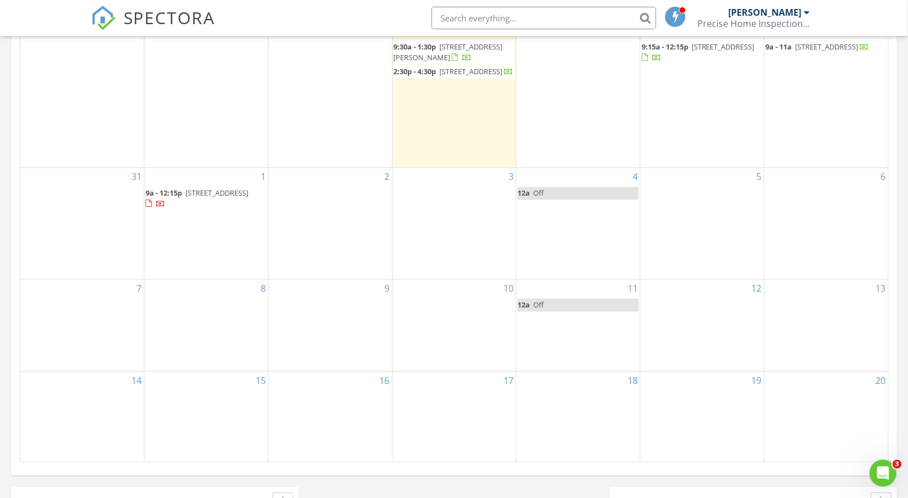
click at [578, 389] on div "18" at bounding box center [578, 417] width 124 height 91
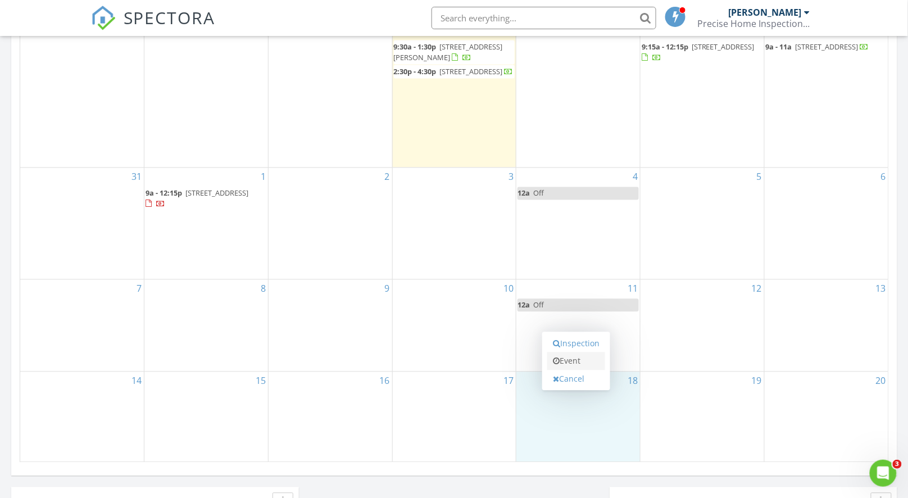
click at [573, 361] on link "Event" at bounding box center [576, 361] width 58 height 18
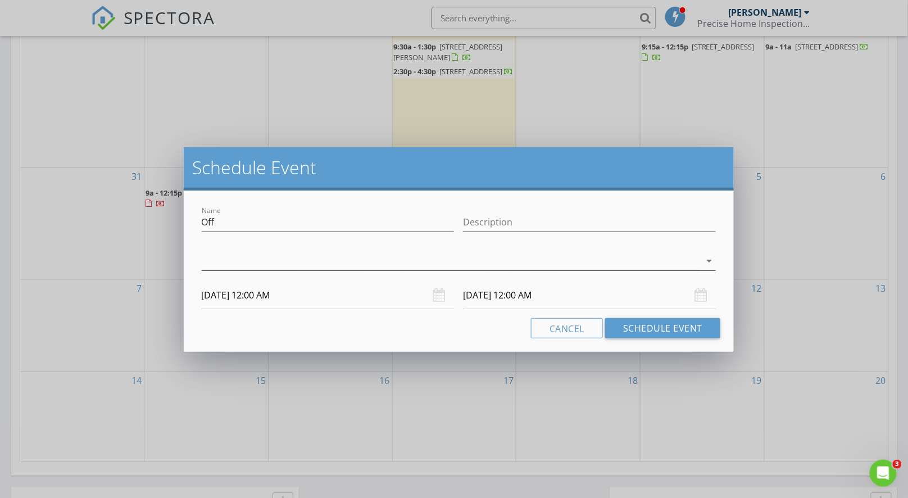
click at [297, 269] on div at bounding box center [451, 261] width 499 height 19
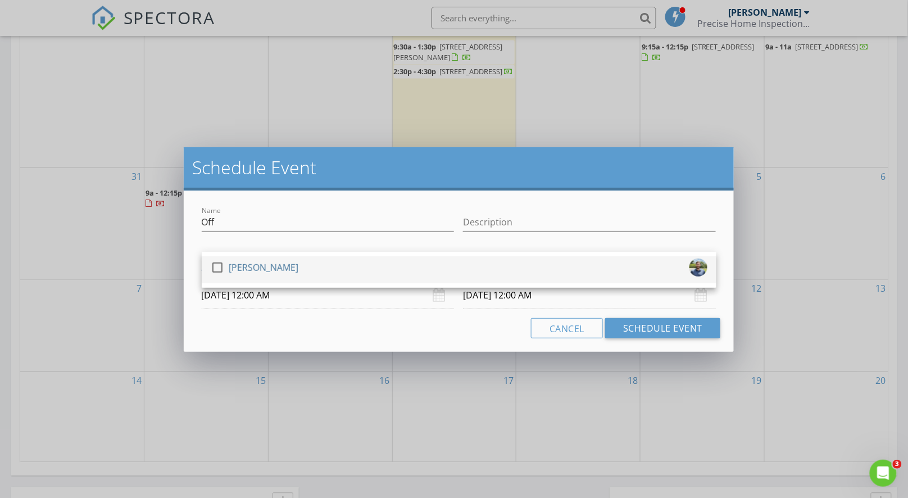
click at [297, 269] on div "check_box_outline_blank Thomas Jones" at bounding box center [459, 269] width 497 height 22
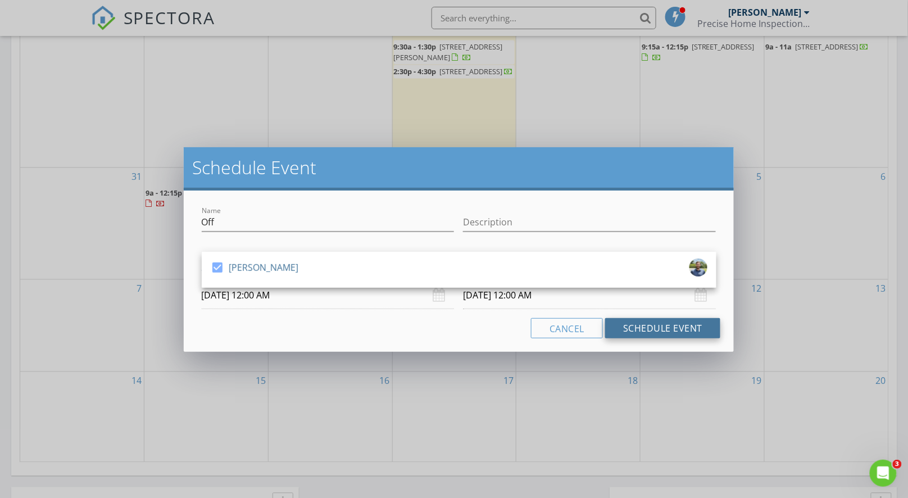
click at [639, 325] on button "Schedule Event" at bounding box center [662, 328] width 115 height 20
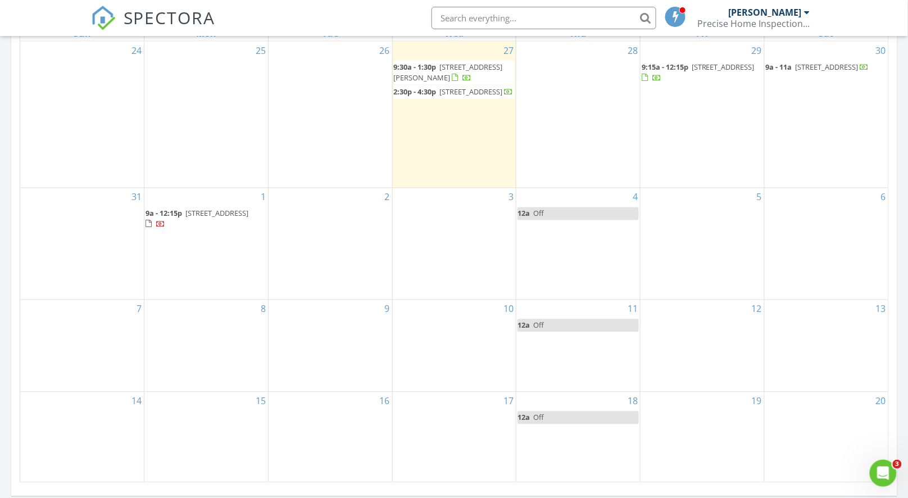
scroll to position [708, 0]
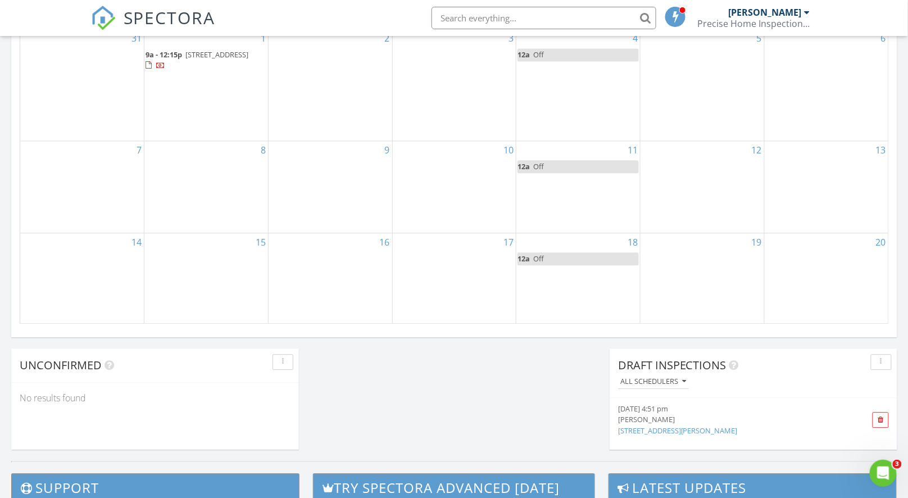
click at [848, 255] on div "20" at bounding box center [827, 278] width 124 height 91
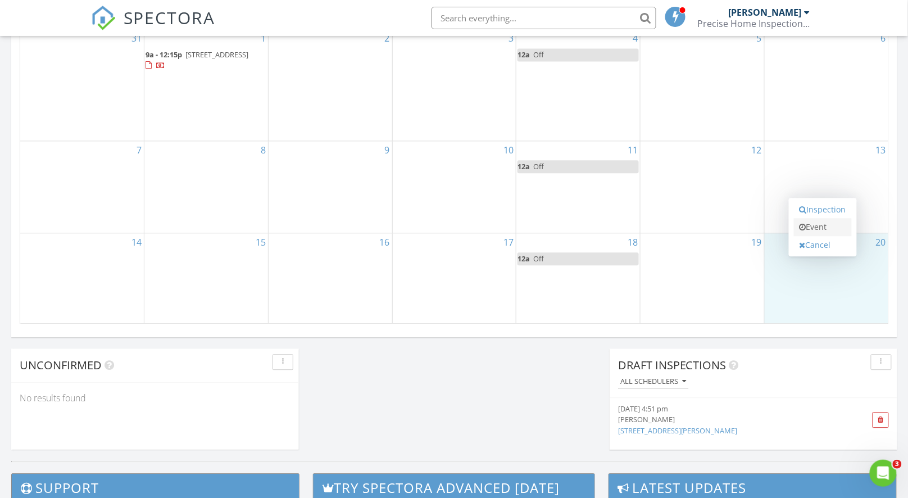
click at [820, 229] on link "Event" at bounding box center [823, 227] width 58 height 18
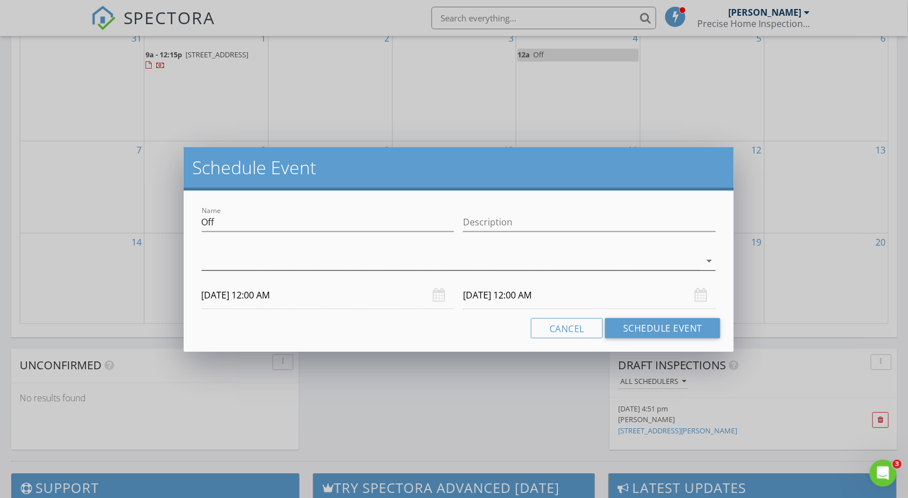
click at [521, 261] on div at bounding box center [451, 261] width 499 height 19
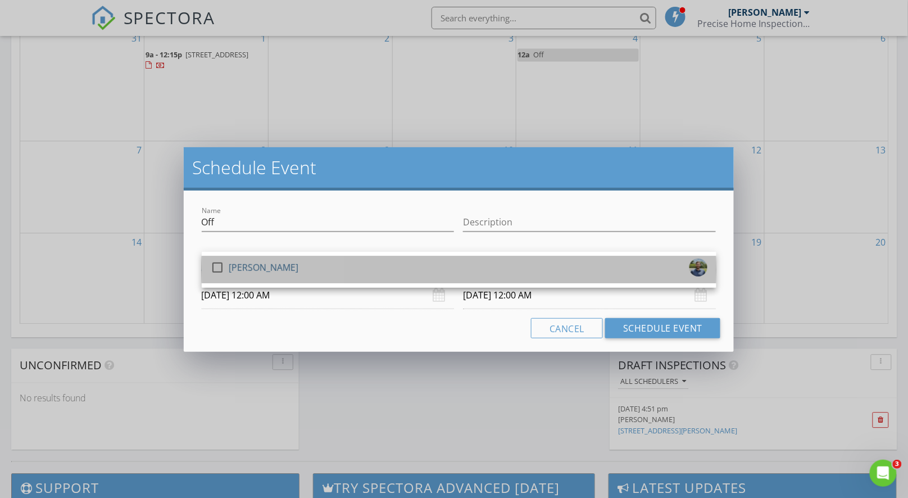
click at [517, 282] on link "check_box_outline_blank Thomas Jones" at bounding box center [459, 269] width 515 height 27
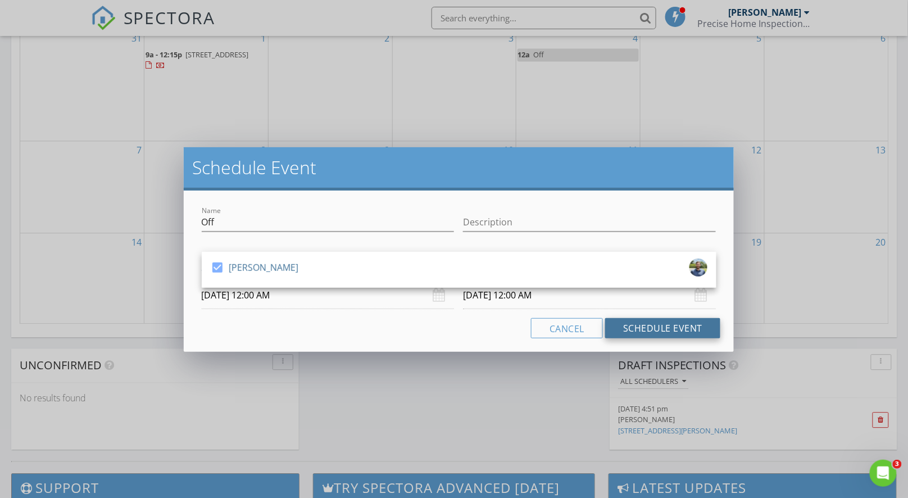
click at [656, 331] on button "Schedule Event" at bounding box center [662, 328] width 115 height 20
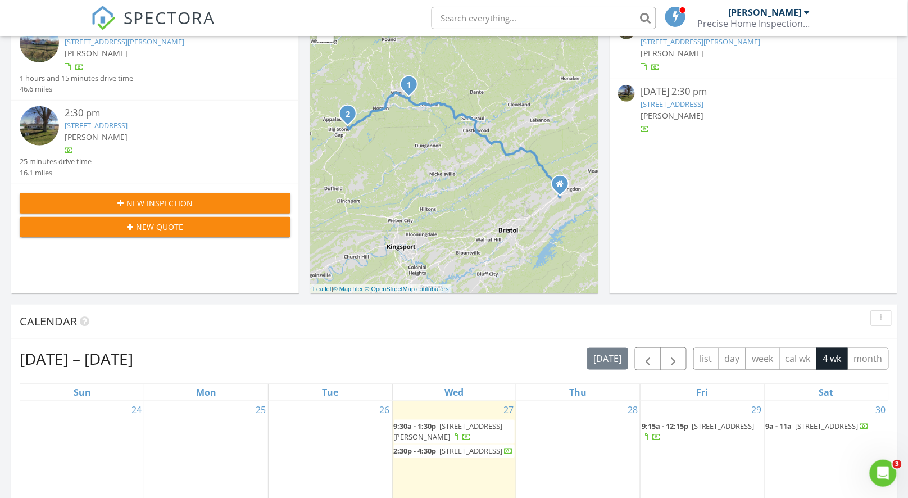
scroll to position [166, 0]
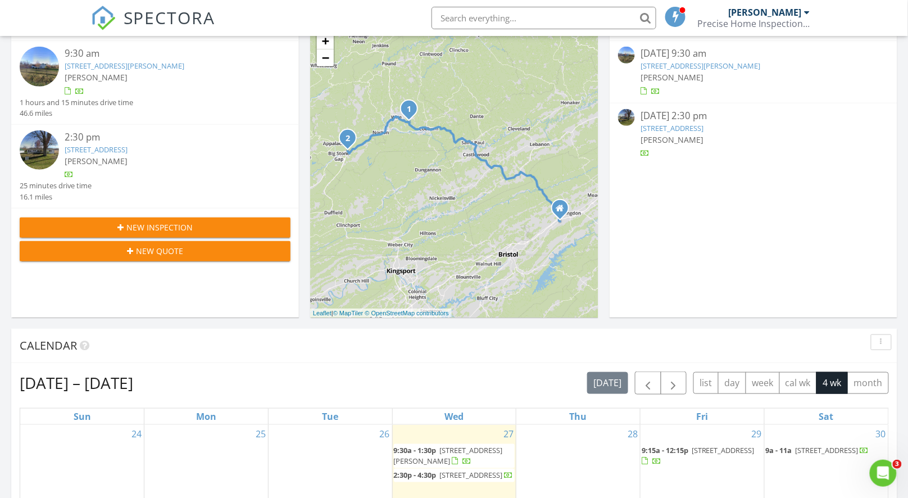
click at [674, 131] on link "[STREET_ADDRESS]" at bounding box center [671, 128] width 63 height 10
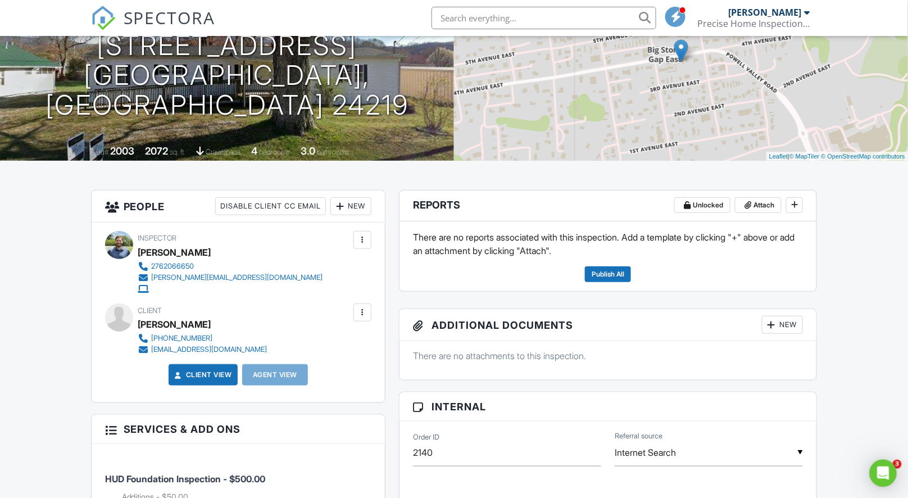
drag, startPoint x: 0, startPoint y: 0, endPoint x: 139, endPoint y: 326, distance: 354.9
click at [139, 326] on div "[PERSON_NAME]" at bounding box center [207, 324] width 138 height 17
copy div "[PERSON_NAME]"
click at [361, 314] on div at bounding box center [362, 312] width 11 height 11
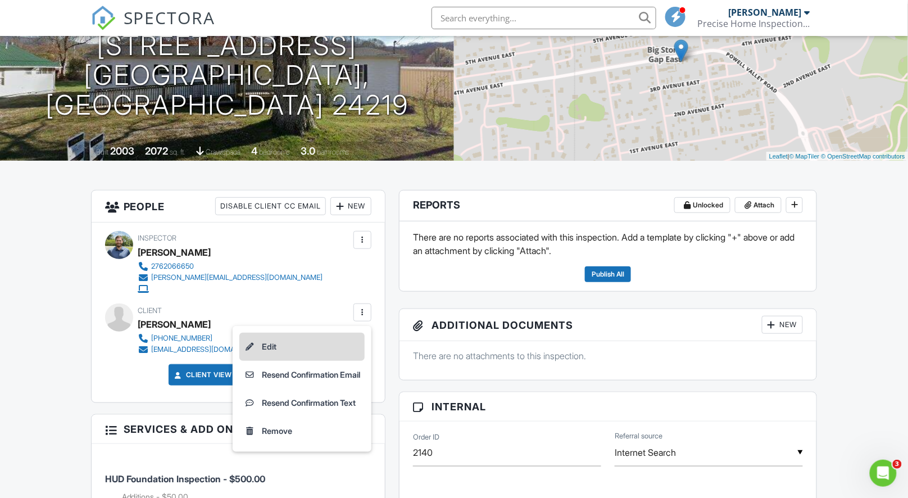
click at [275, 349] on li "Edit" at bounding box center [301, 347] width 125 height 28
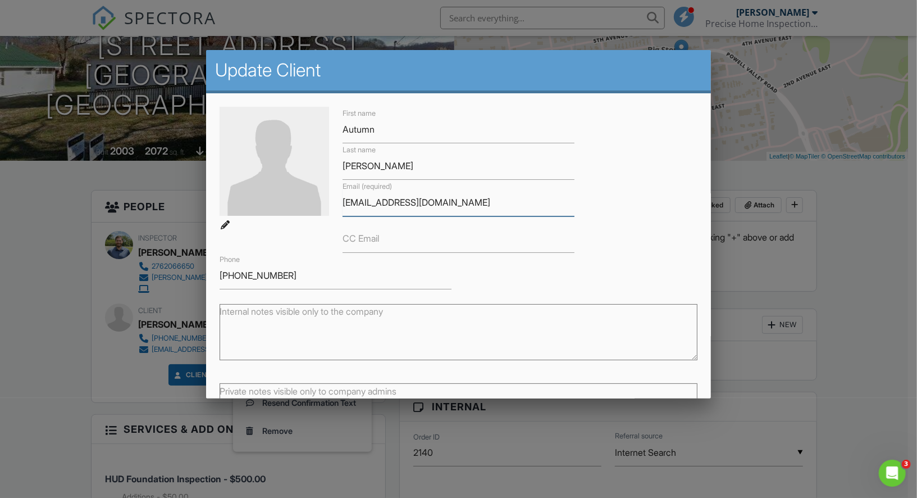
drag, startPoint x: 437, startPoint y: 204, endPoint x: 335, endPoint y: 205, distance: 102.3
click at [336, 205] on div "Email (required) arain1996@gmail.com" at bounding box center [459, 198] width 246 height 37
drag, startPoint x: 284, startPoint y: 275, endPoint x: 203, endPoint y: 272, distance: 80.9
click at [841, 250] on div at bounding box center [458, 255] width 917 height 623
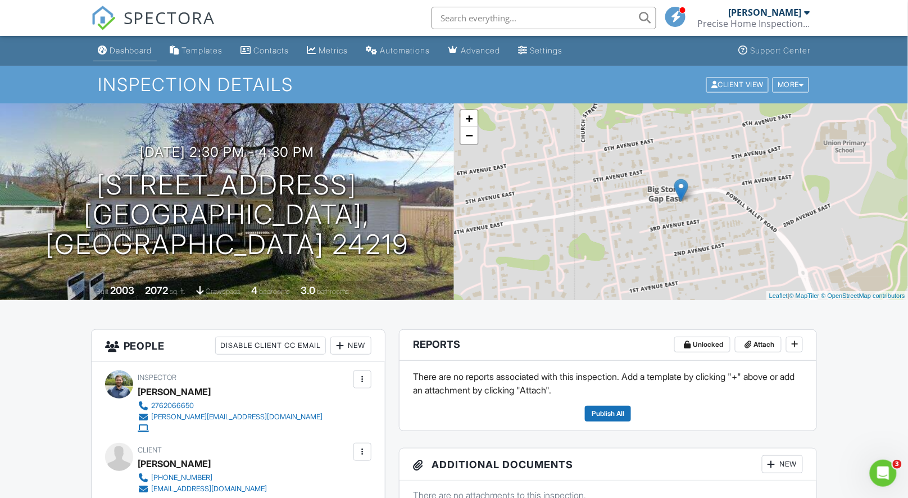
click at [119, 53] on div "Dashboard" at bounding box center [131, 51] width 43 height 10
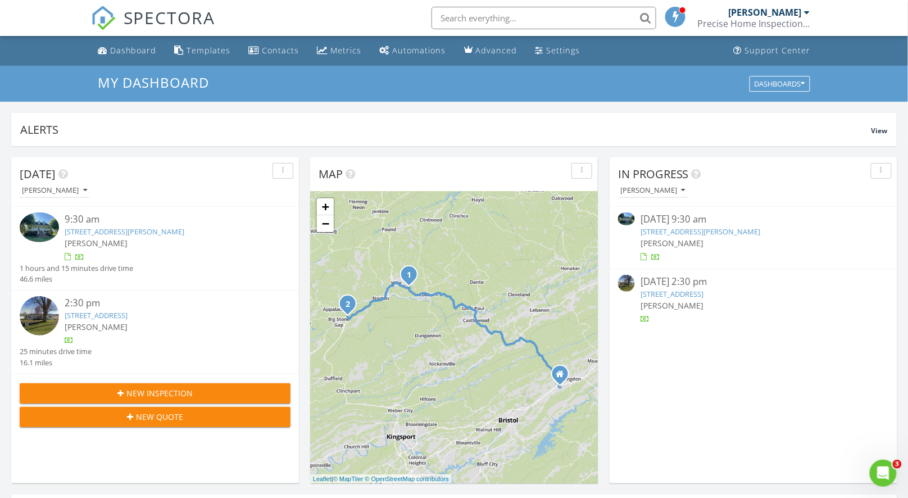
click at [631, 217] on img at bounding box center [626, 218] width 17 height 13
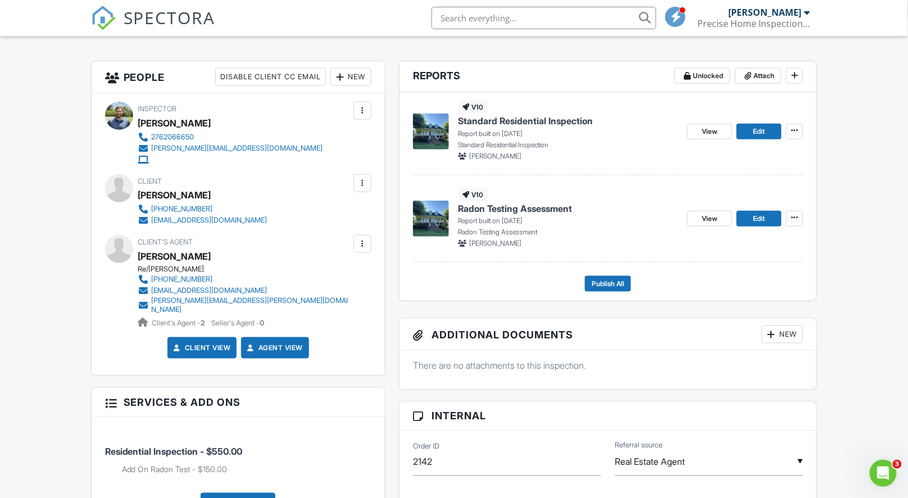
scroll to position [260, 0]
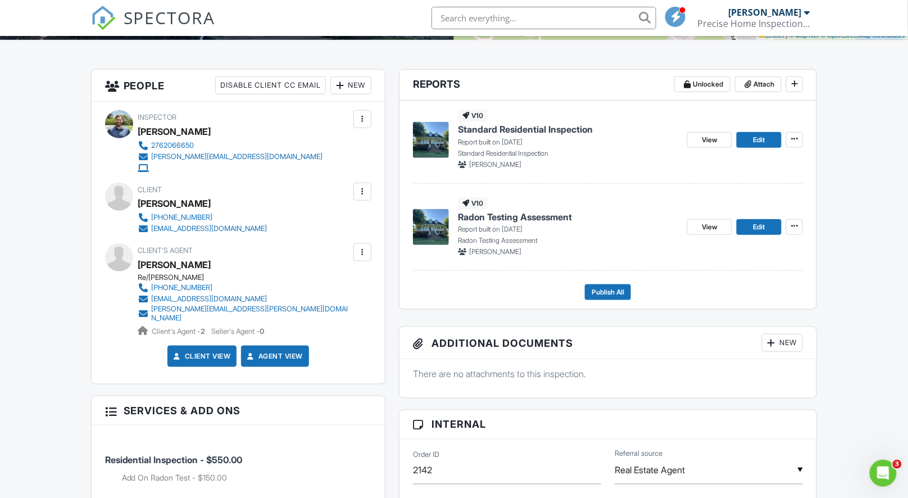
click at [490, 126] on span "Standard Residential Inspection" at bounding box center [525, 129] width 135 height 12
